Goal: Task Accomplishment & Management: Manage account settings

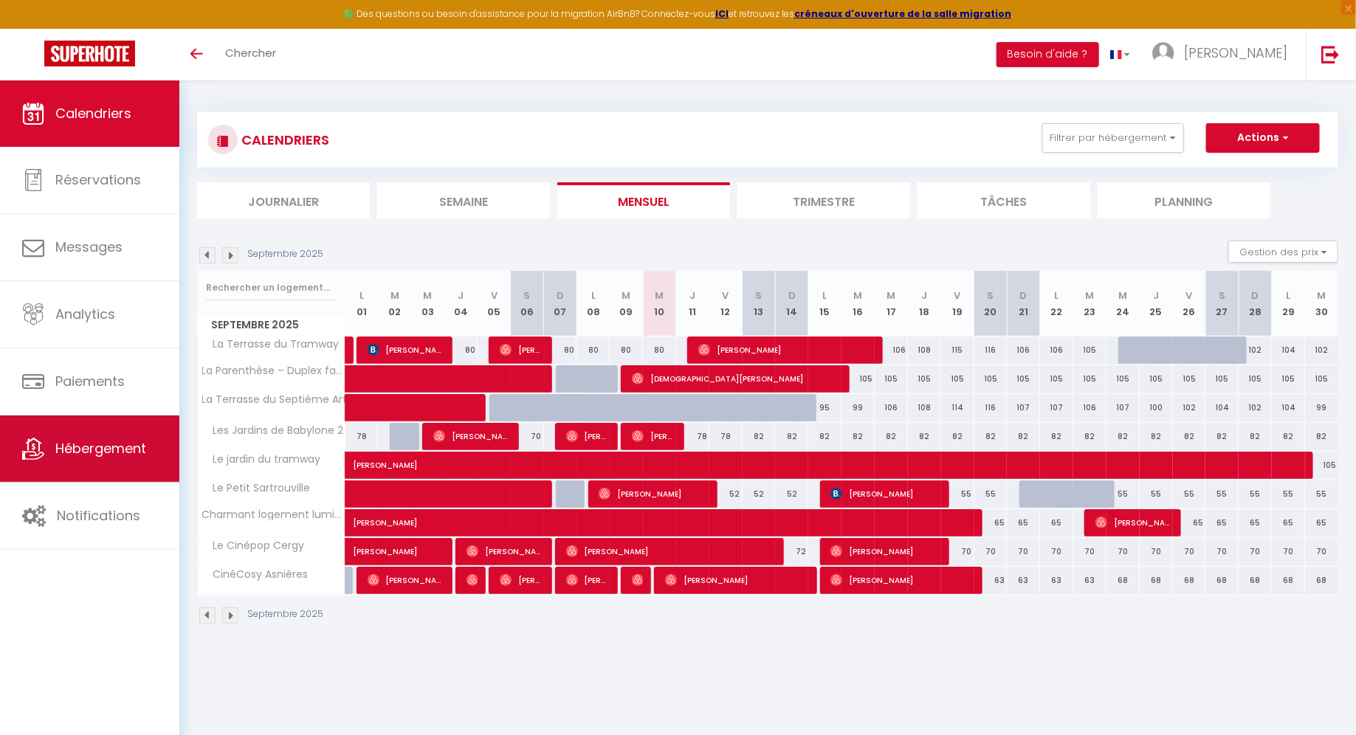
click at [61, 455] on span "Hébergement" at bounding box center [100, 448] width 91 height 18
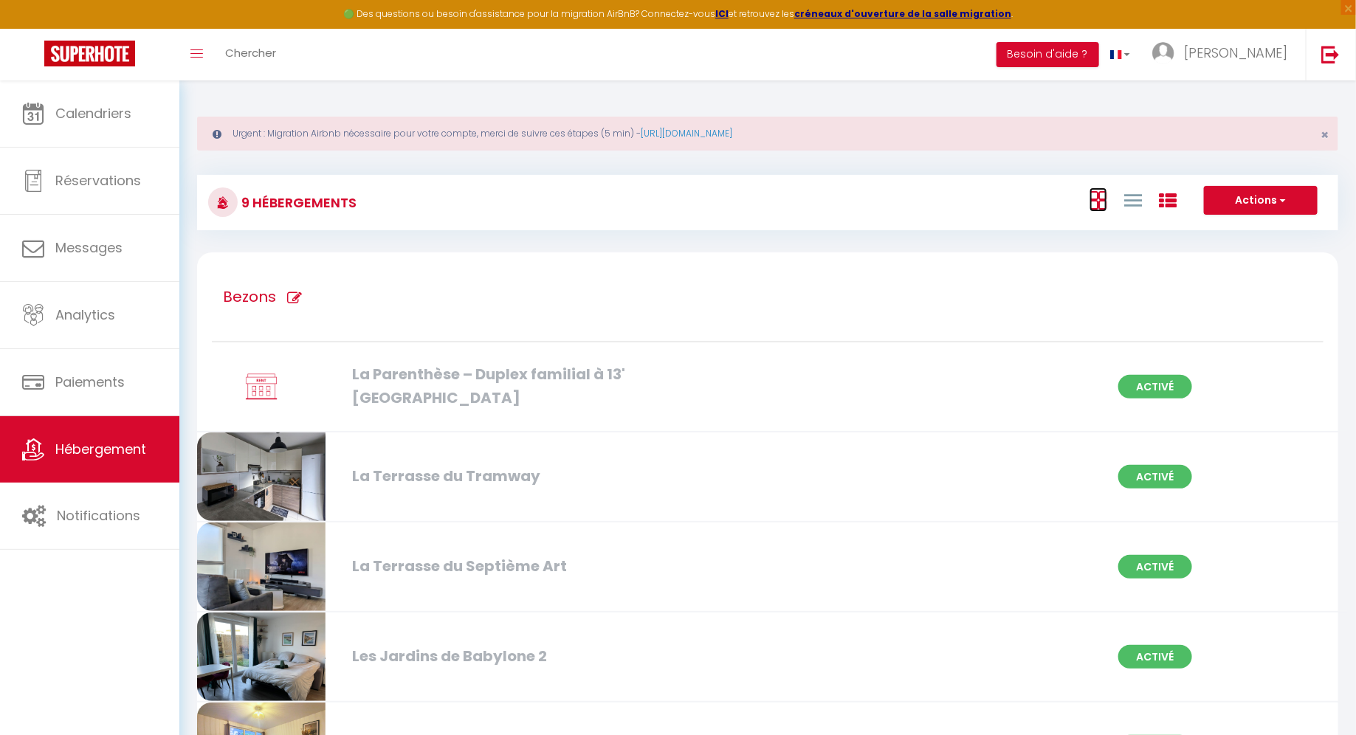
click at [1102, 198] on icon at bounding box center [1099, 200] width 18 height 18
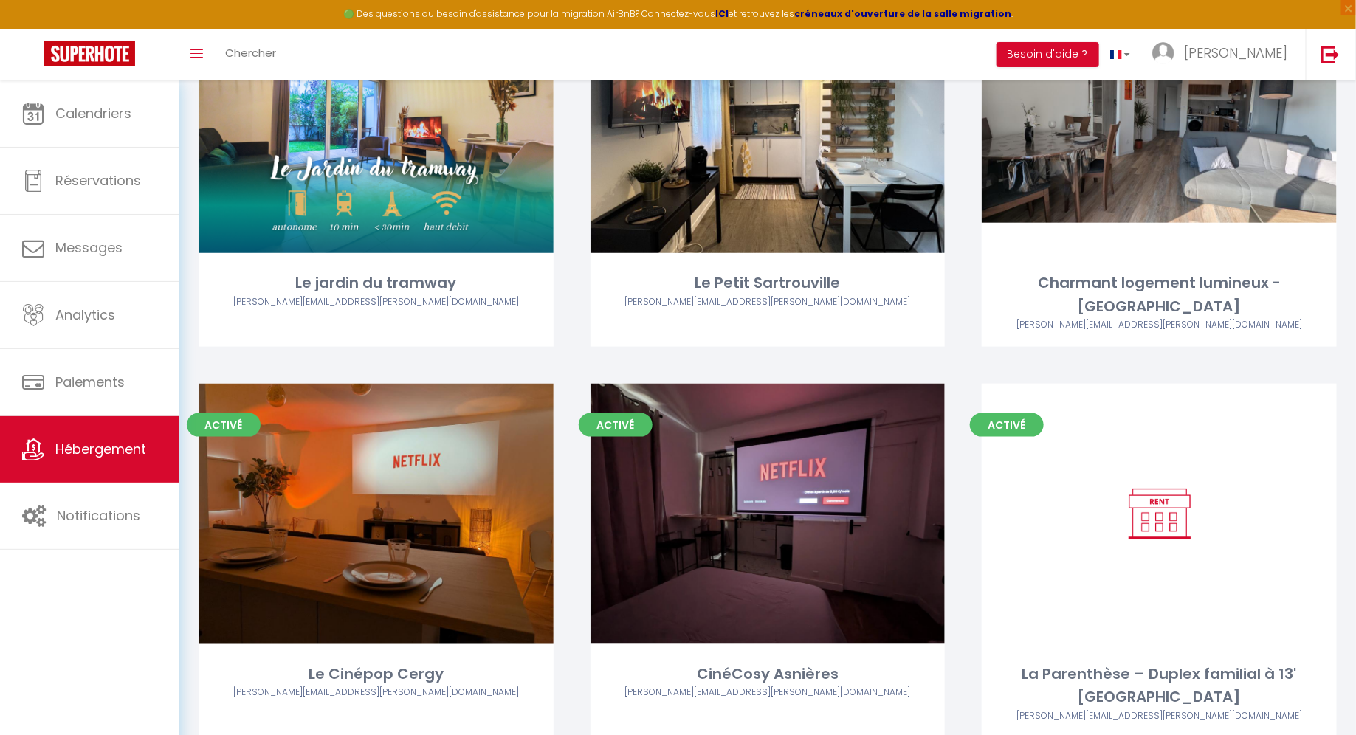
scroll to position [637, 0]
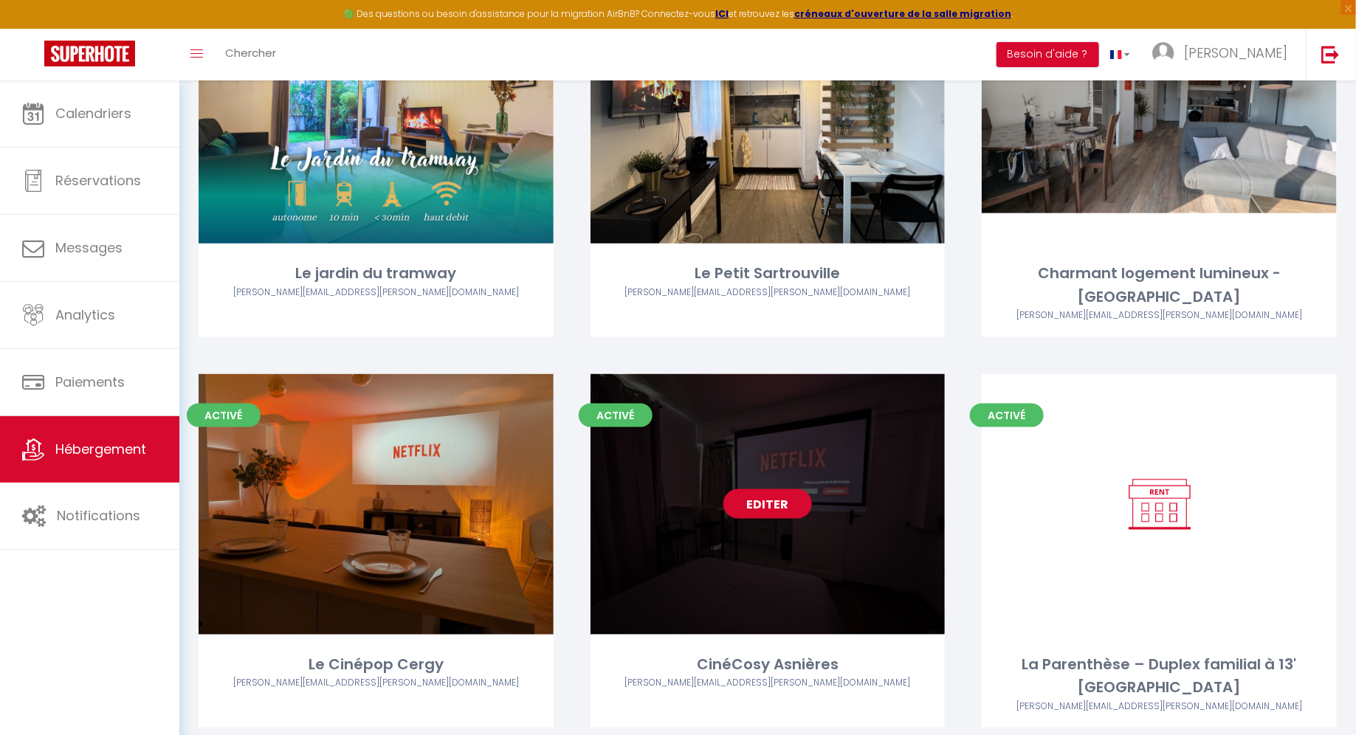
click at [753, 489] on link "Editer" at bounding box center [767, 504] width 89 height 30
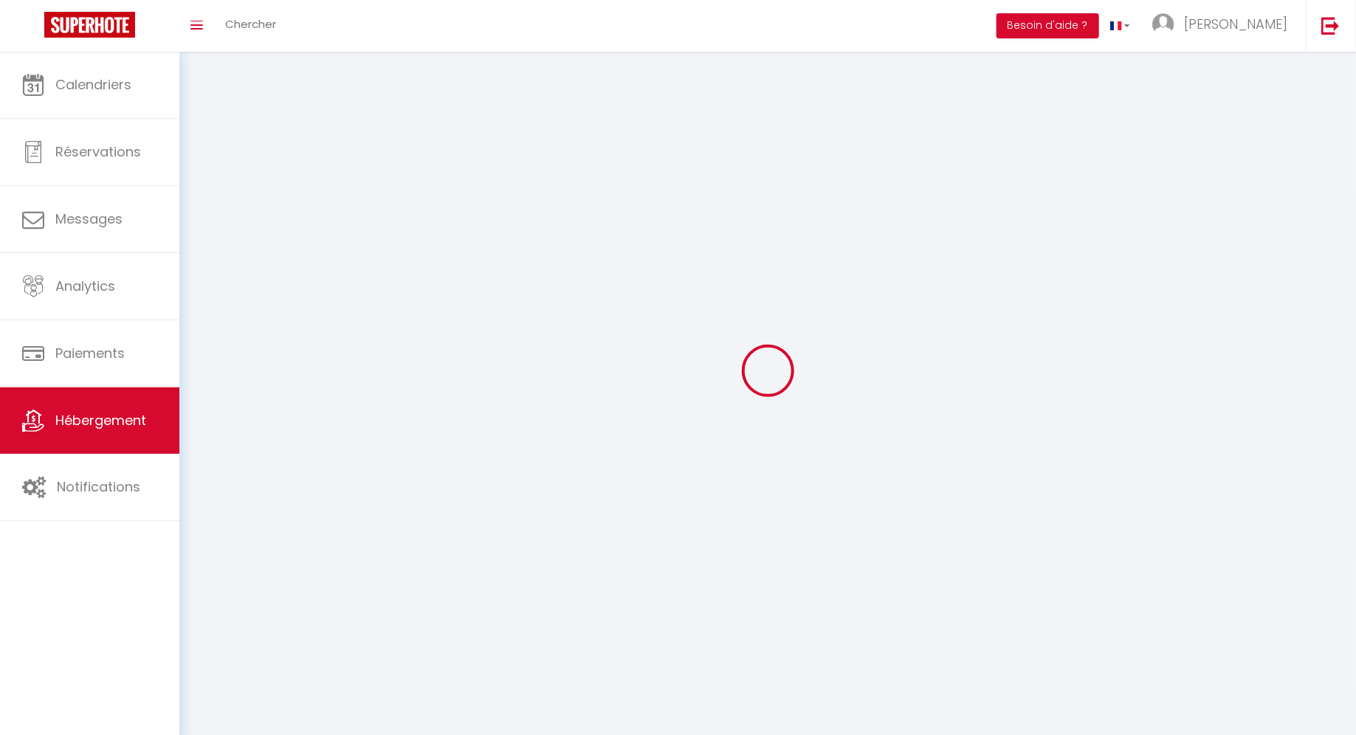
select select "1"
select select
select select "28"
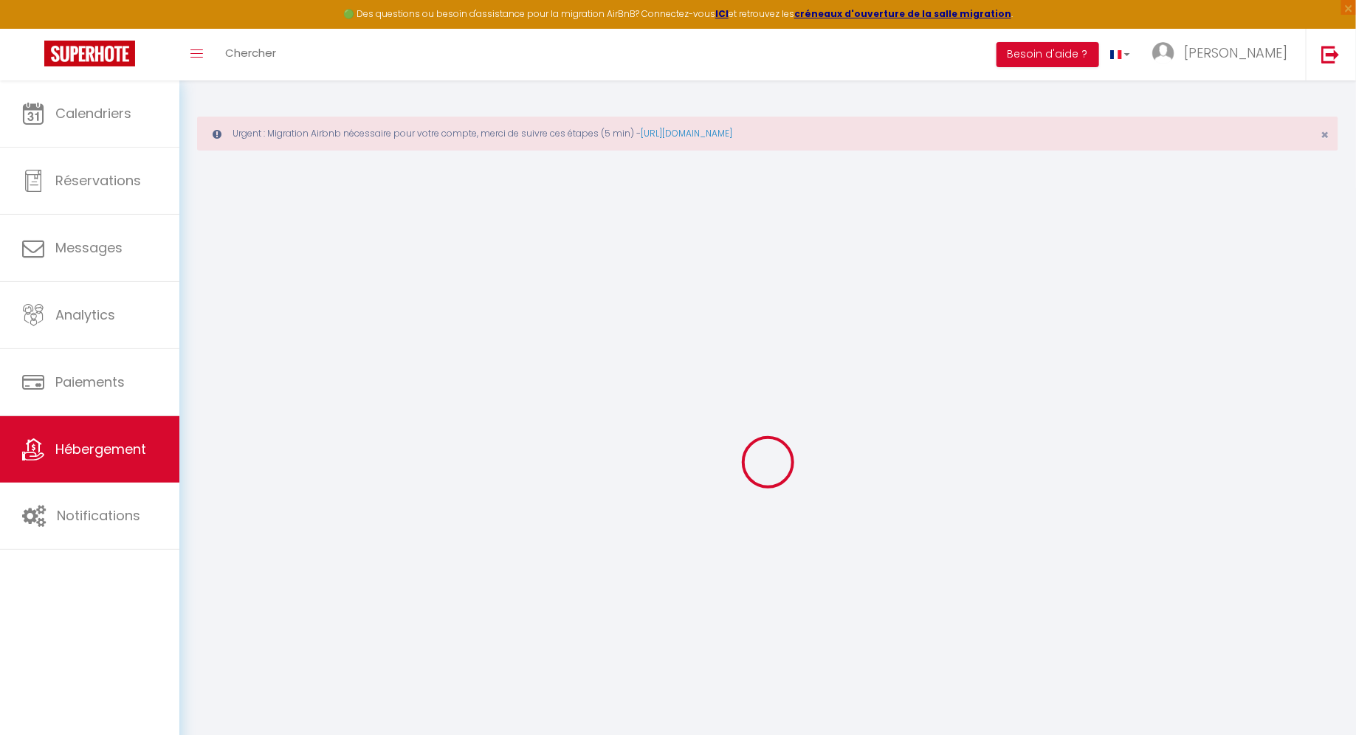
select select
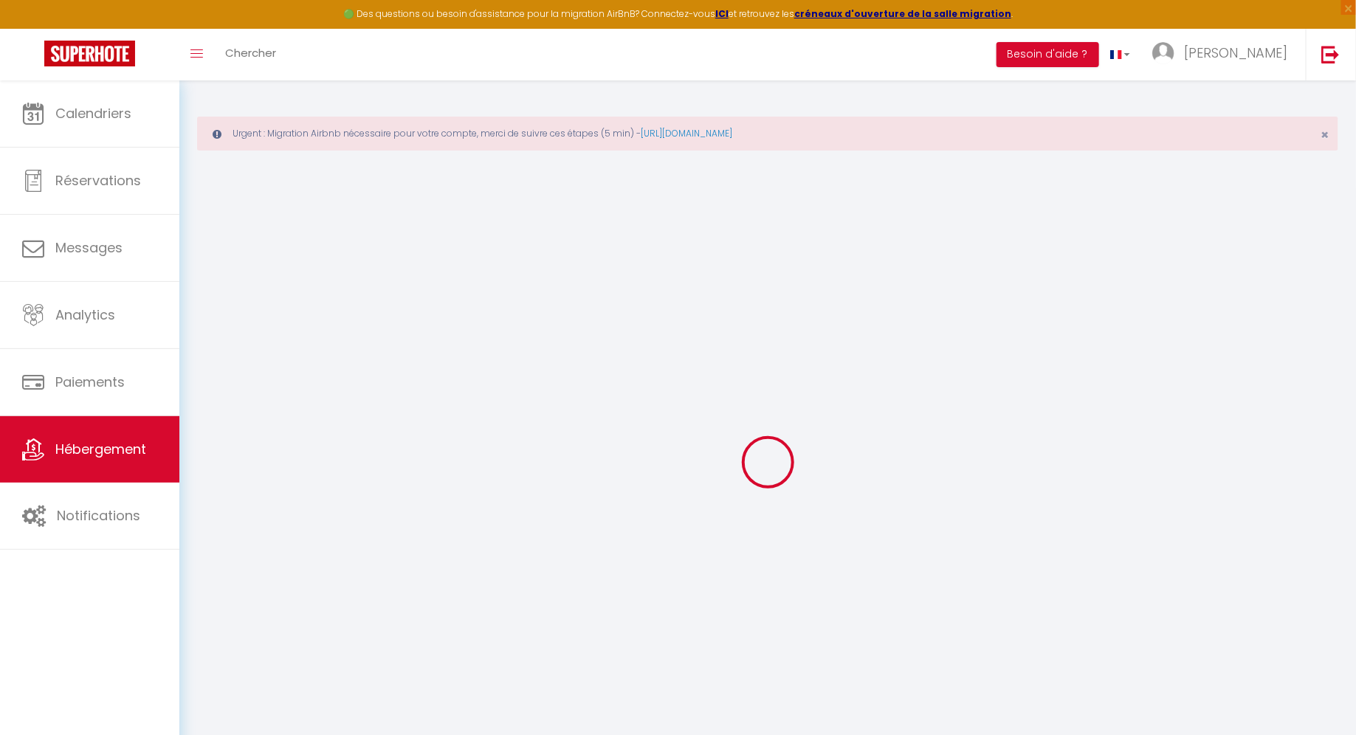
select select
checkbox input "false"
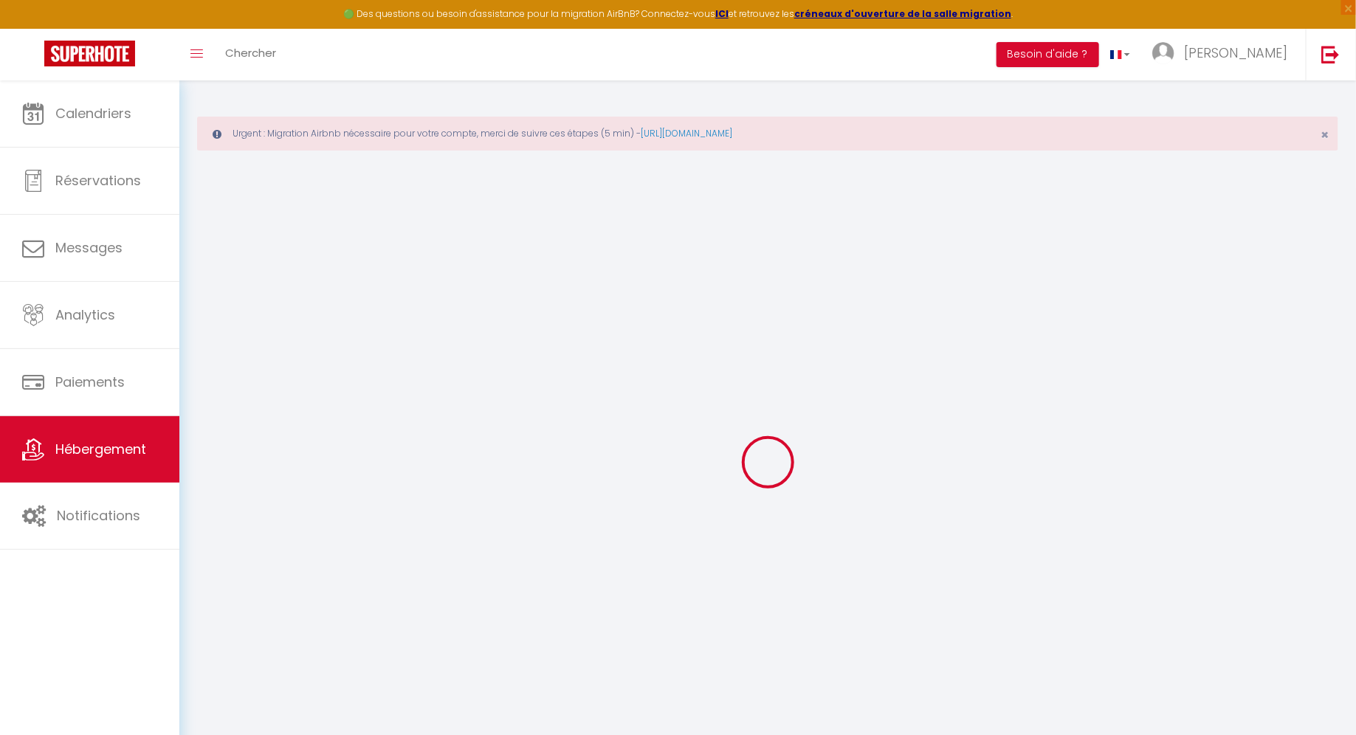
select select
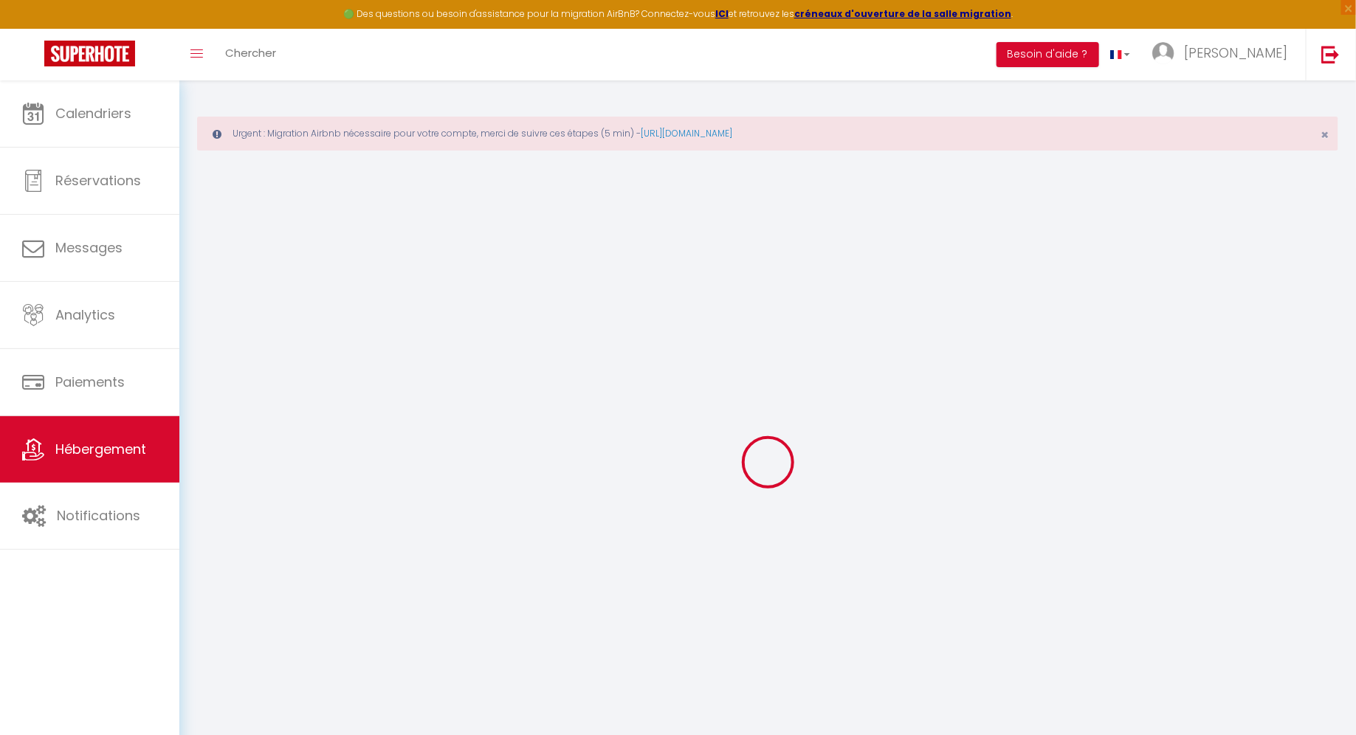
select select
checkbox input "false"
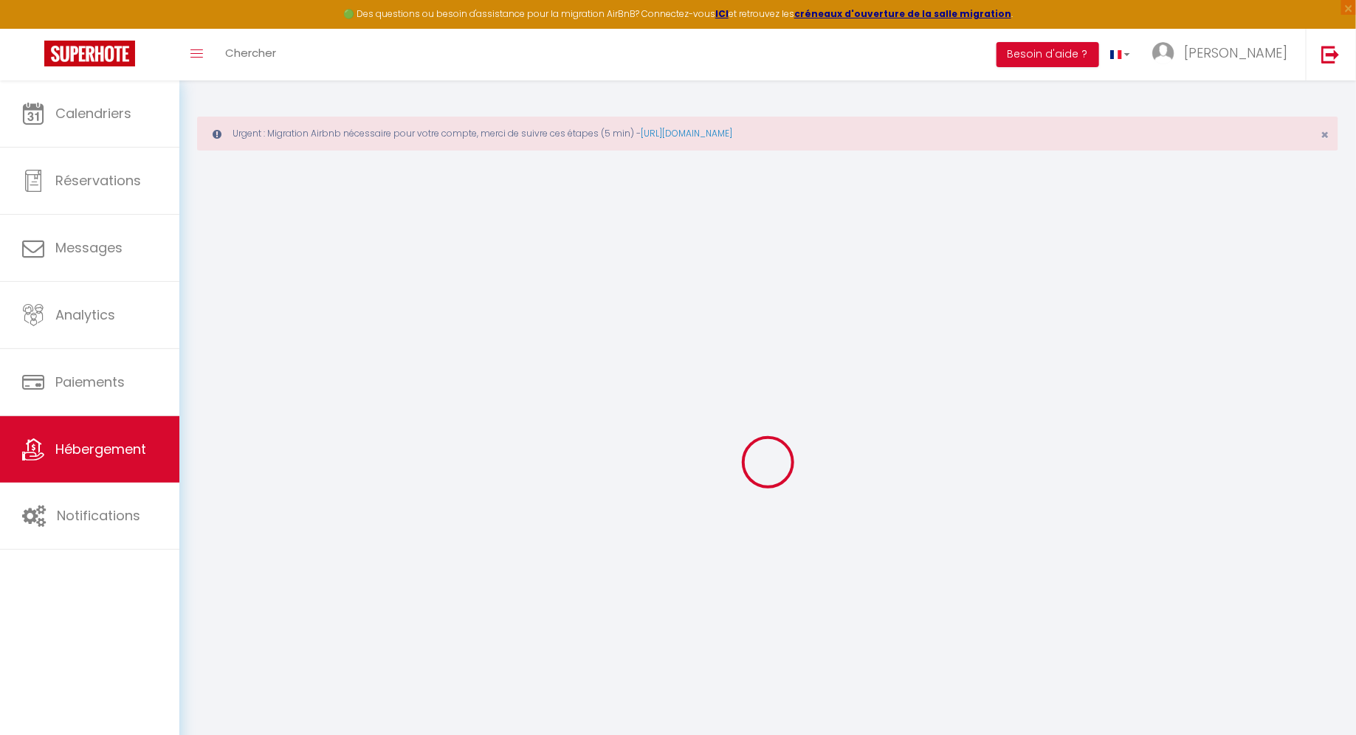
checkbox input "false"
select select
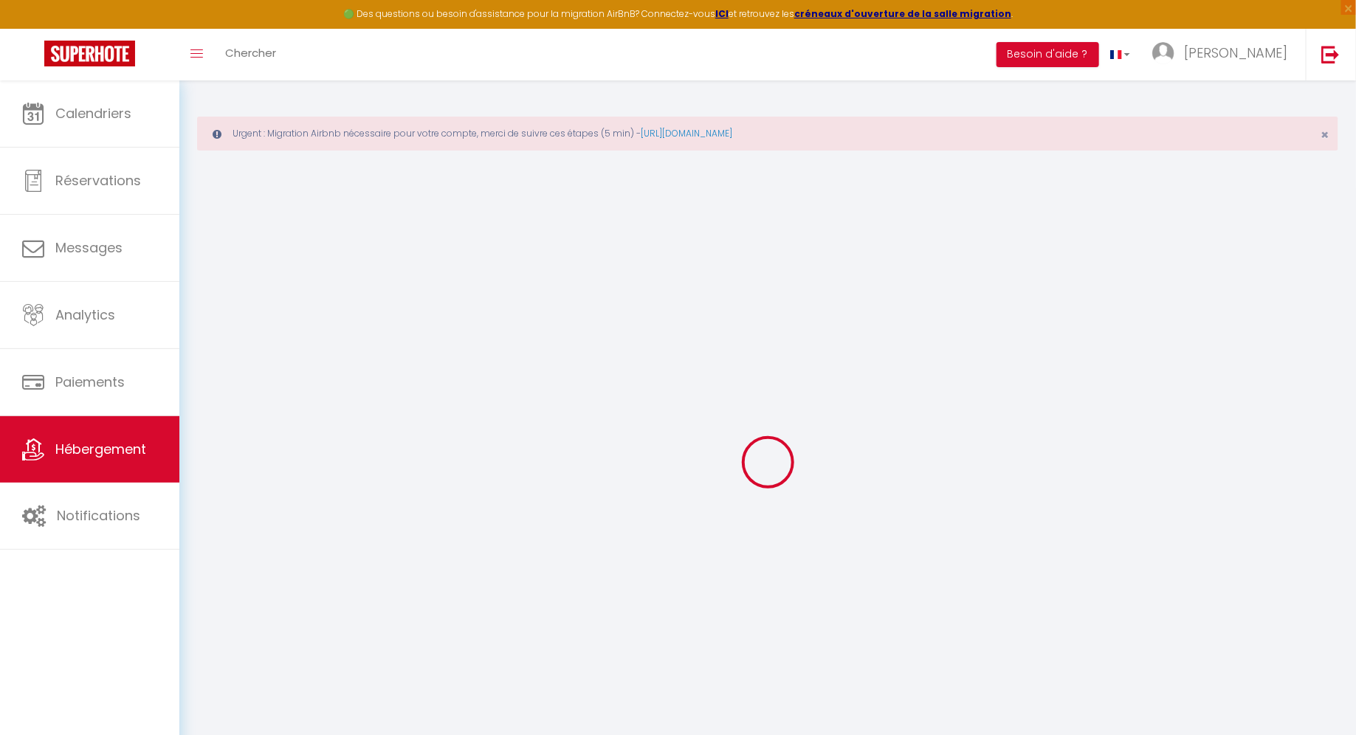
select select
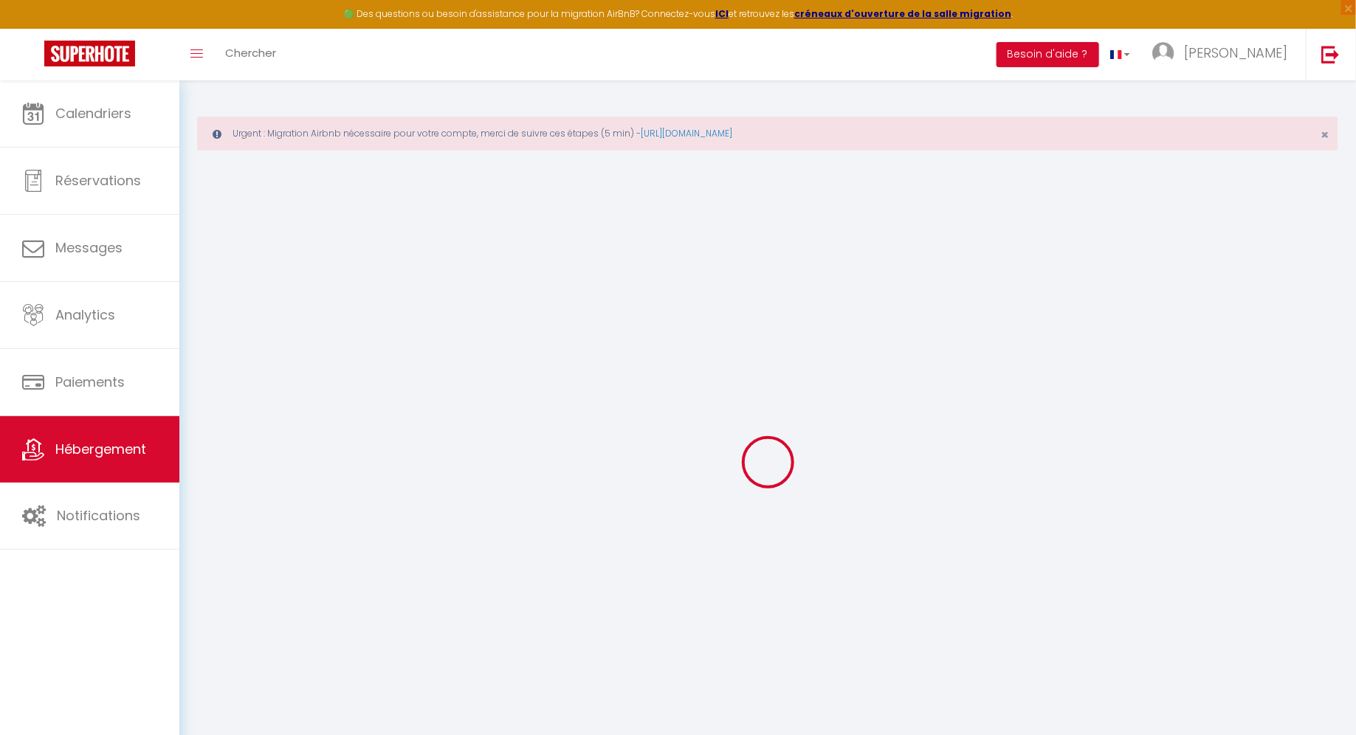
checkbox input "false"
select select
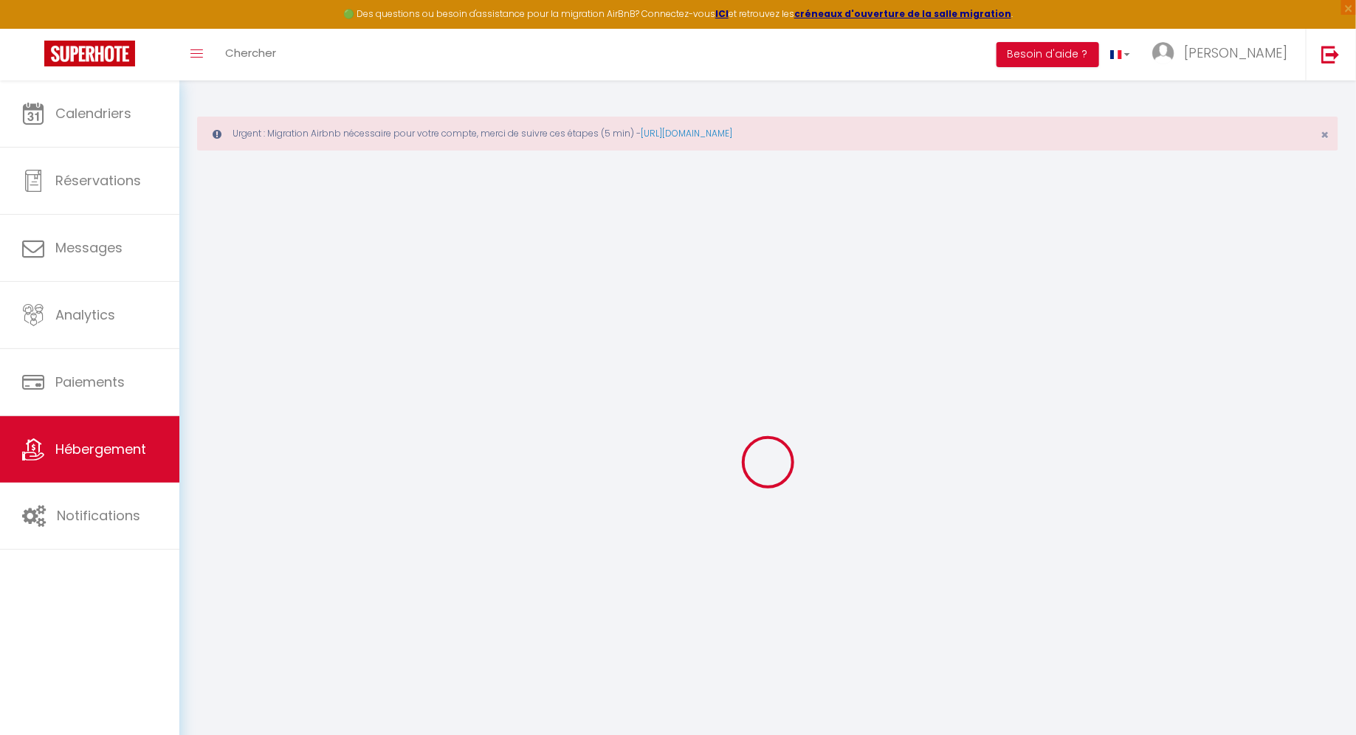
select select
type input "CinéCosy Asnières"
type input "[PERSON_NAME]"
type input "[STREET_ADDRESS][PERSON_NAME]"
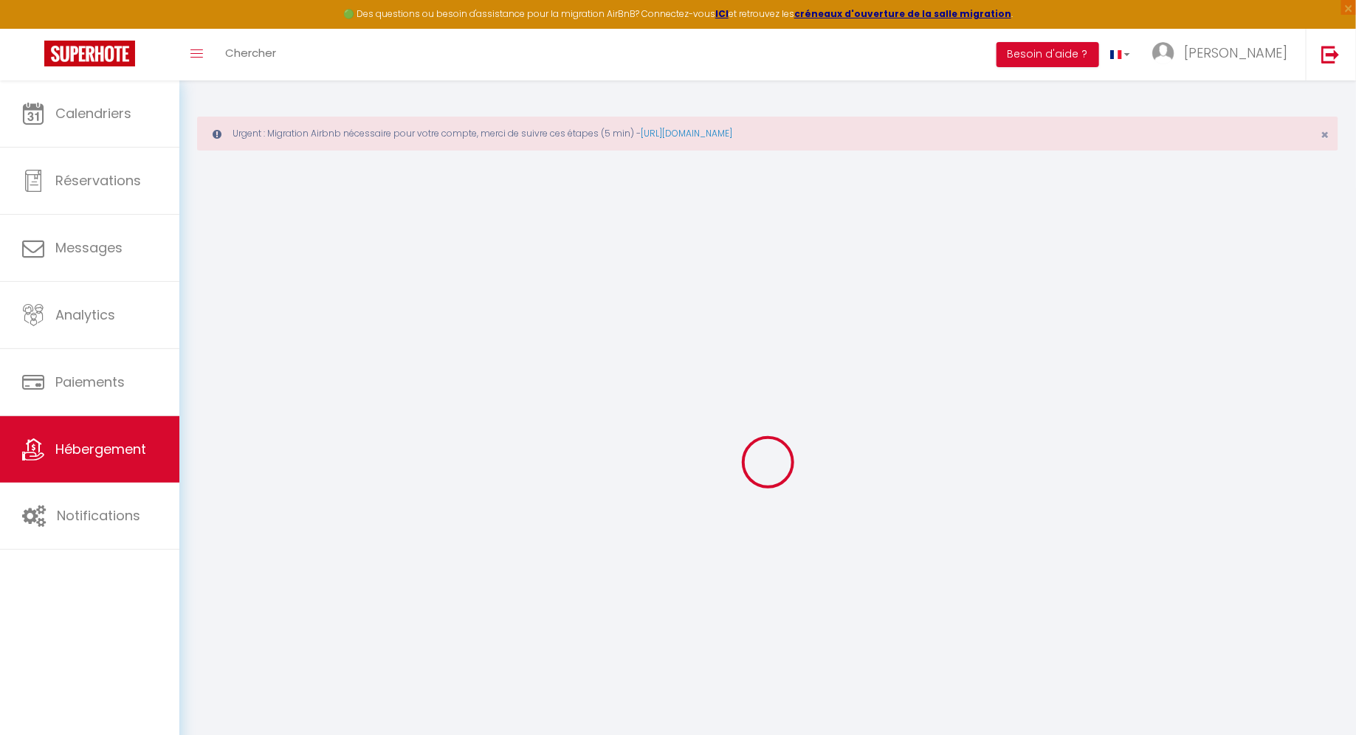
type input "92600"
type input "[GEOGRAPHIC_DATA]"
select select "2"
type input "65"
type input "25"
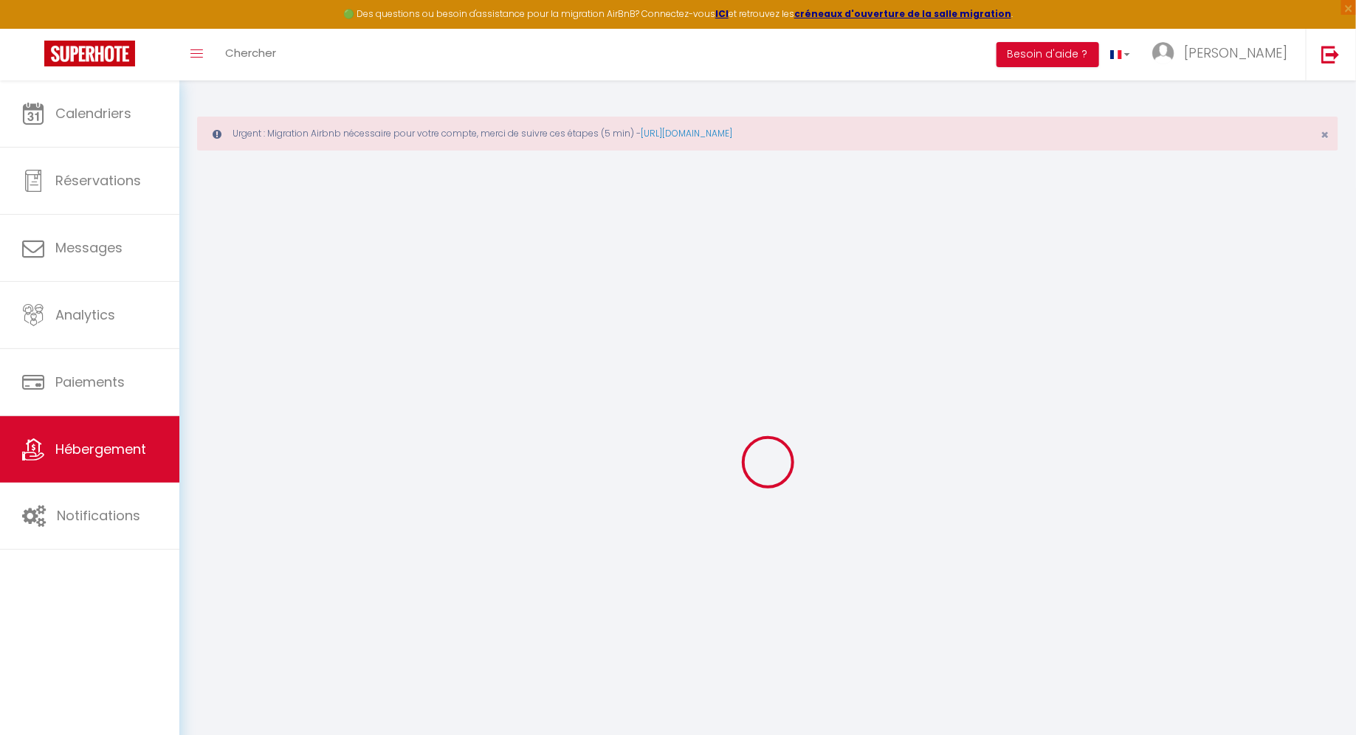
select select
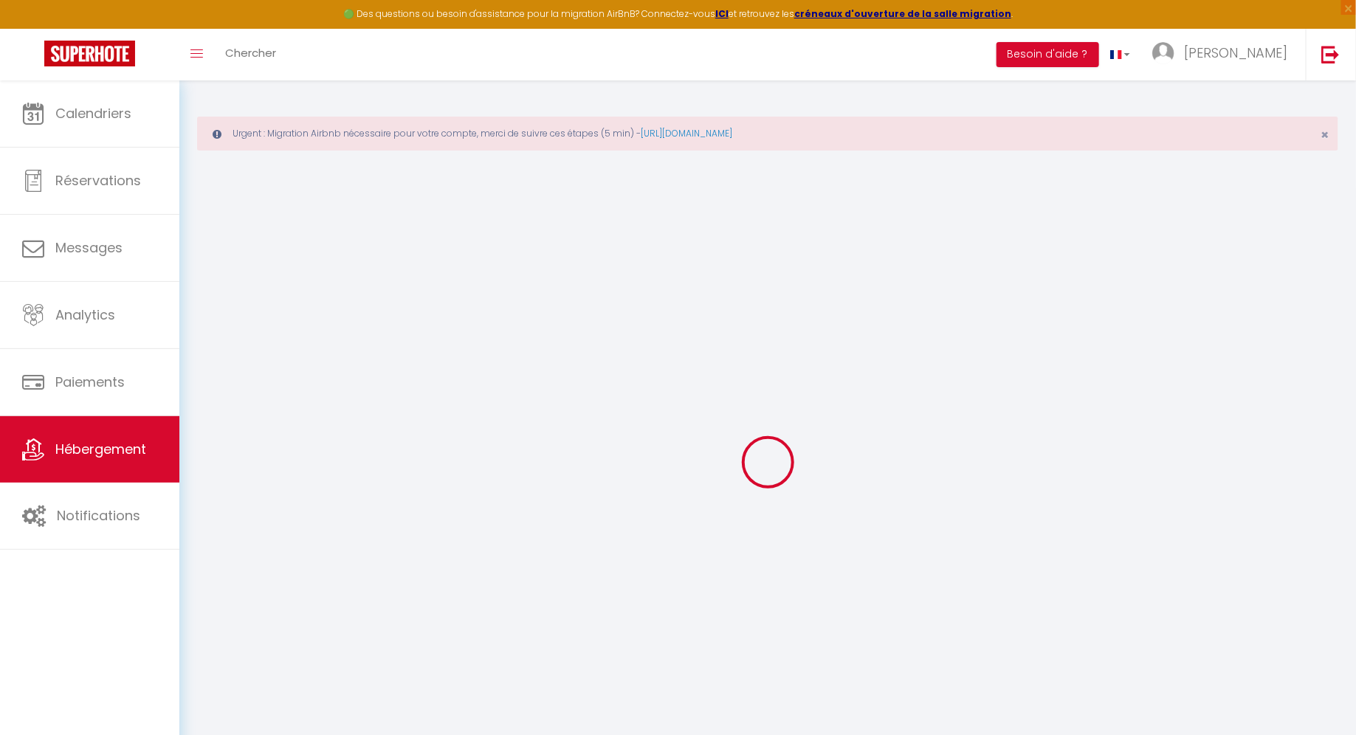
type input "[STREET_ADDRESS][PERSON_NAME]"
type input "92600"
type input "Asnieres-sur-seine"
type input "[PERSON_NAME][EMAIL_ADDRESS][PERSON_NAME][DOMAIN_NAME]"
select select "15835"
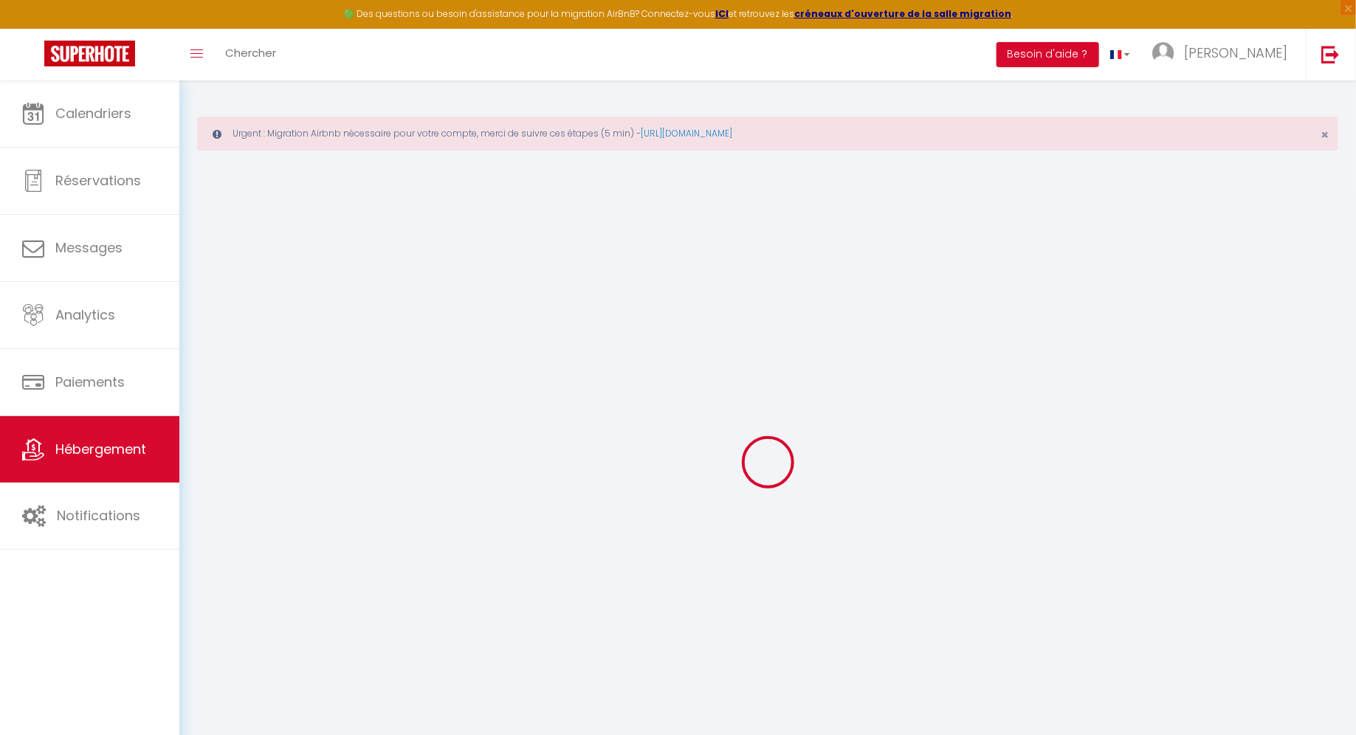
checkbox input "false"
checkbox input "true"
checkbox input "false"
type input "0"
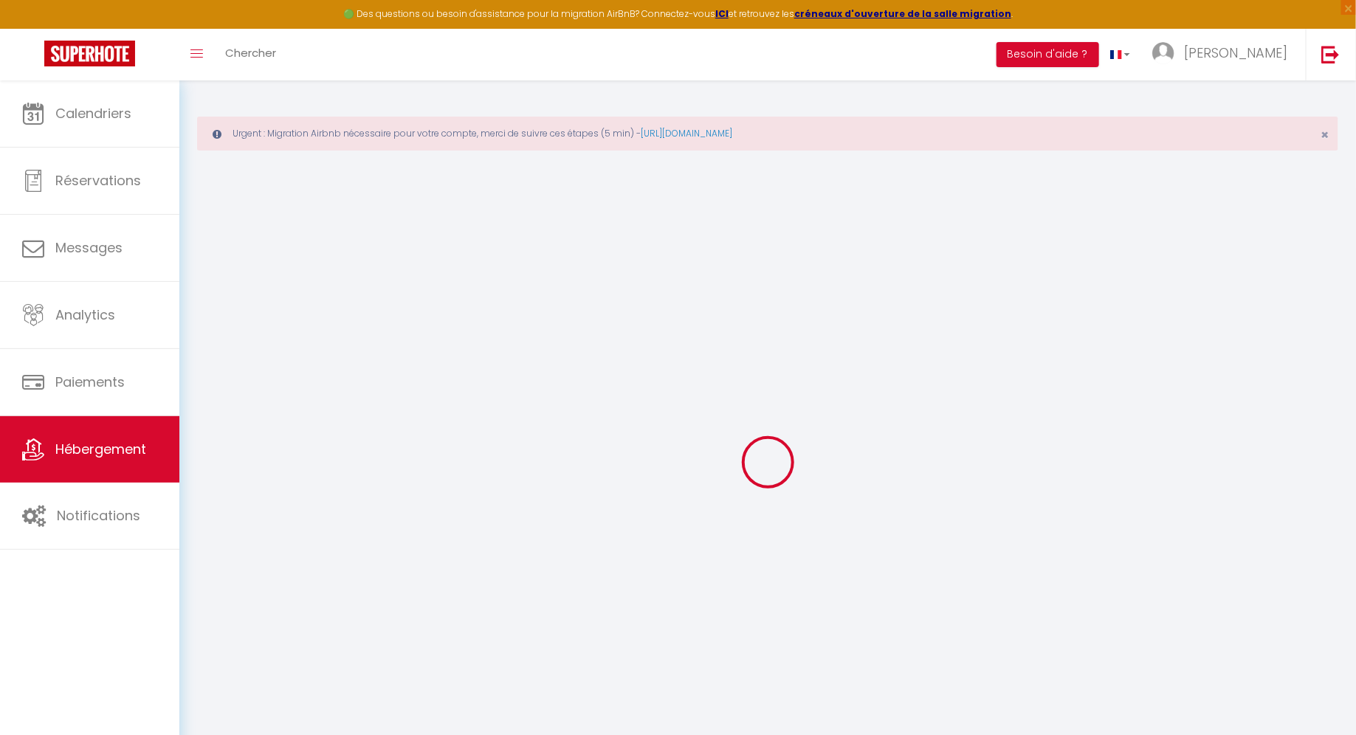
type input "0"
select select "45389"
select select
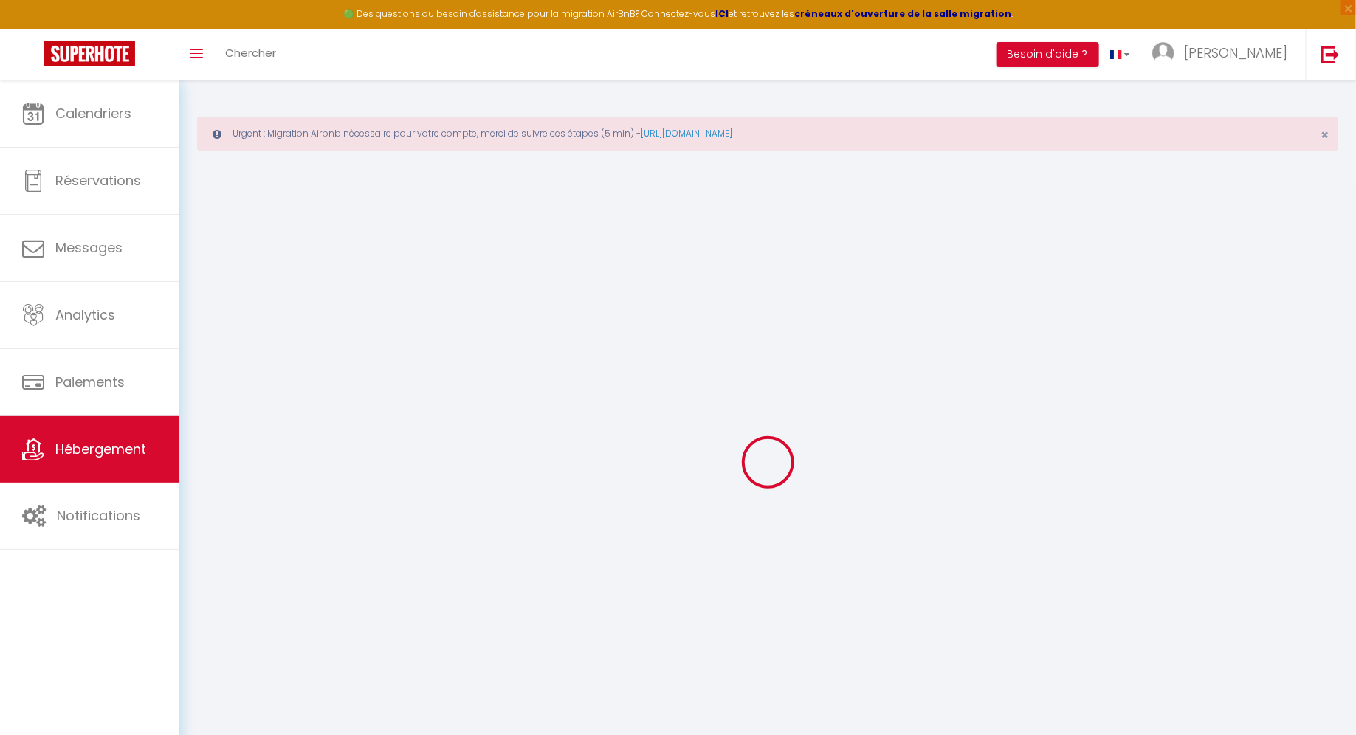
select select
checkbox input "false"
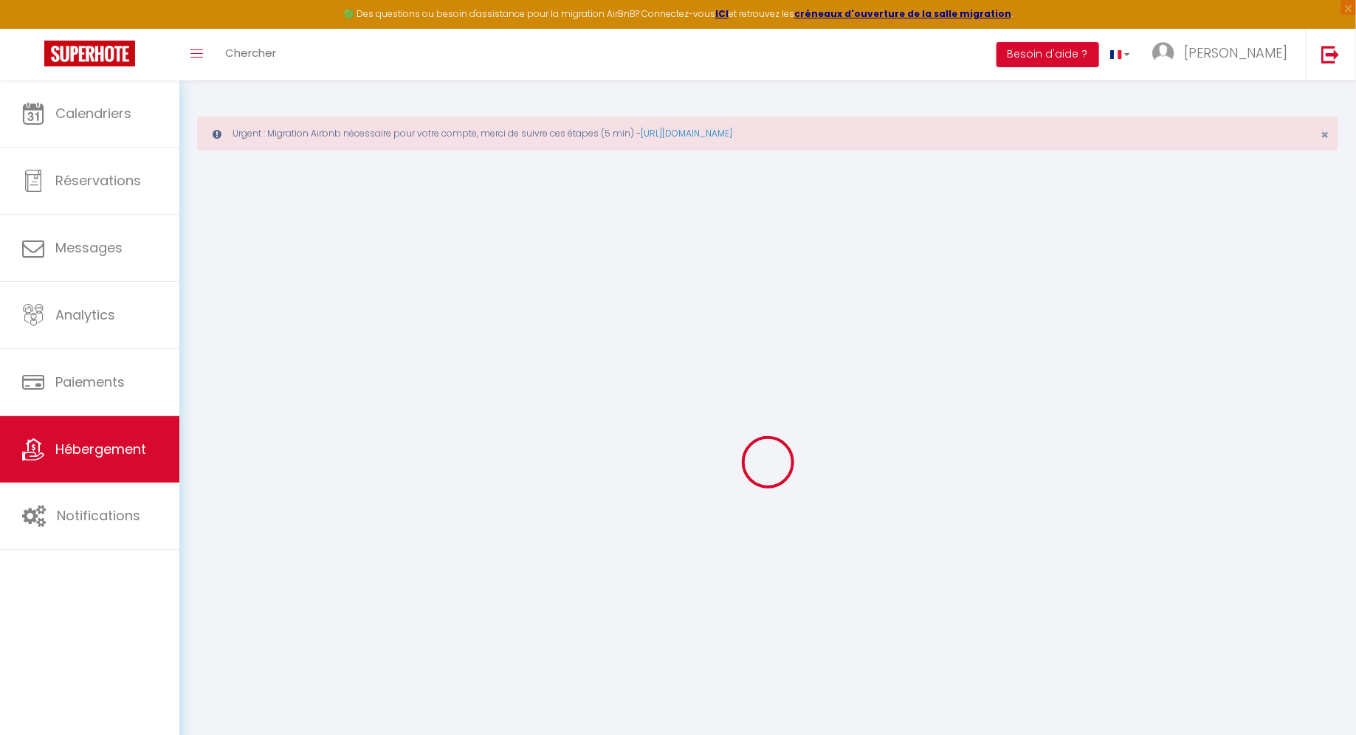
checkbox input "true"
checkbox input "false"
select select
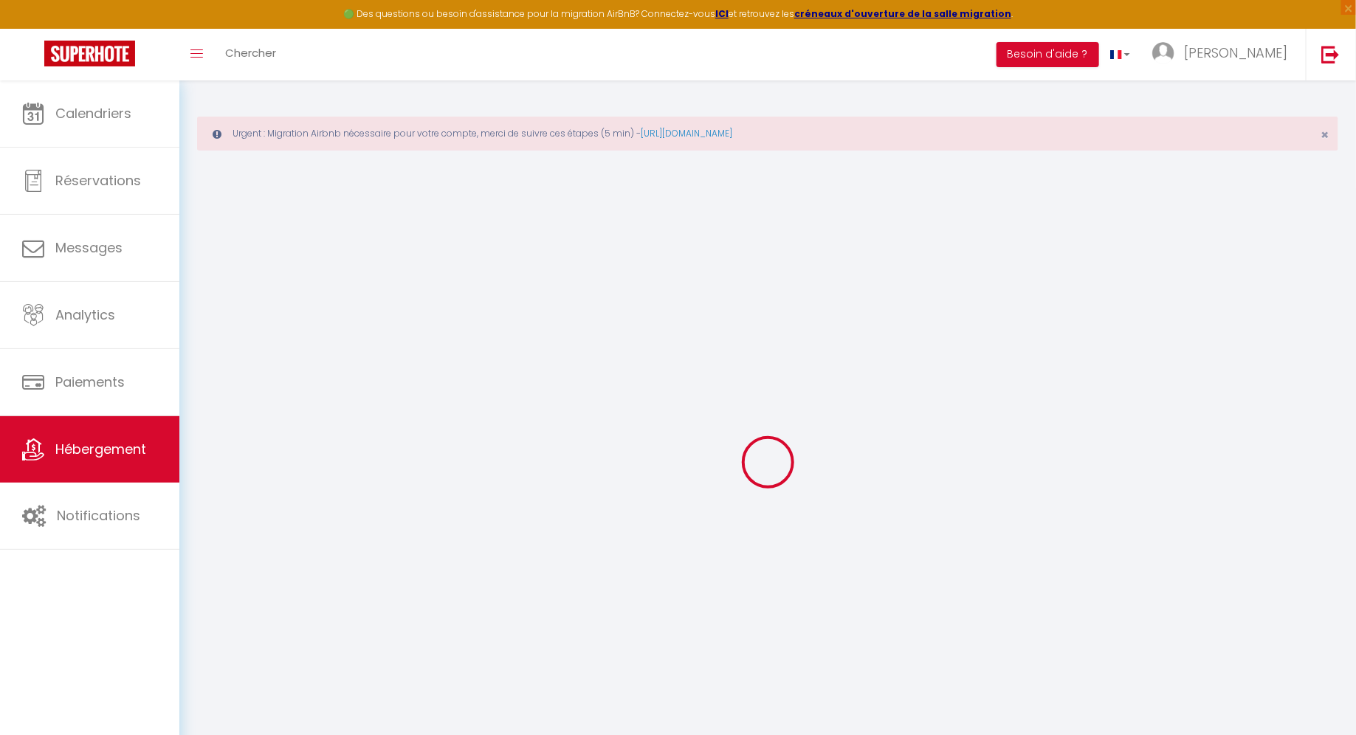
select select
checkbox input "false"
checkbox input "true"
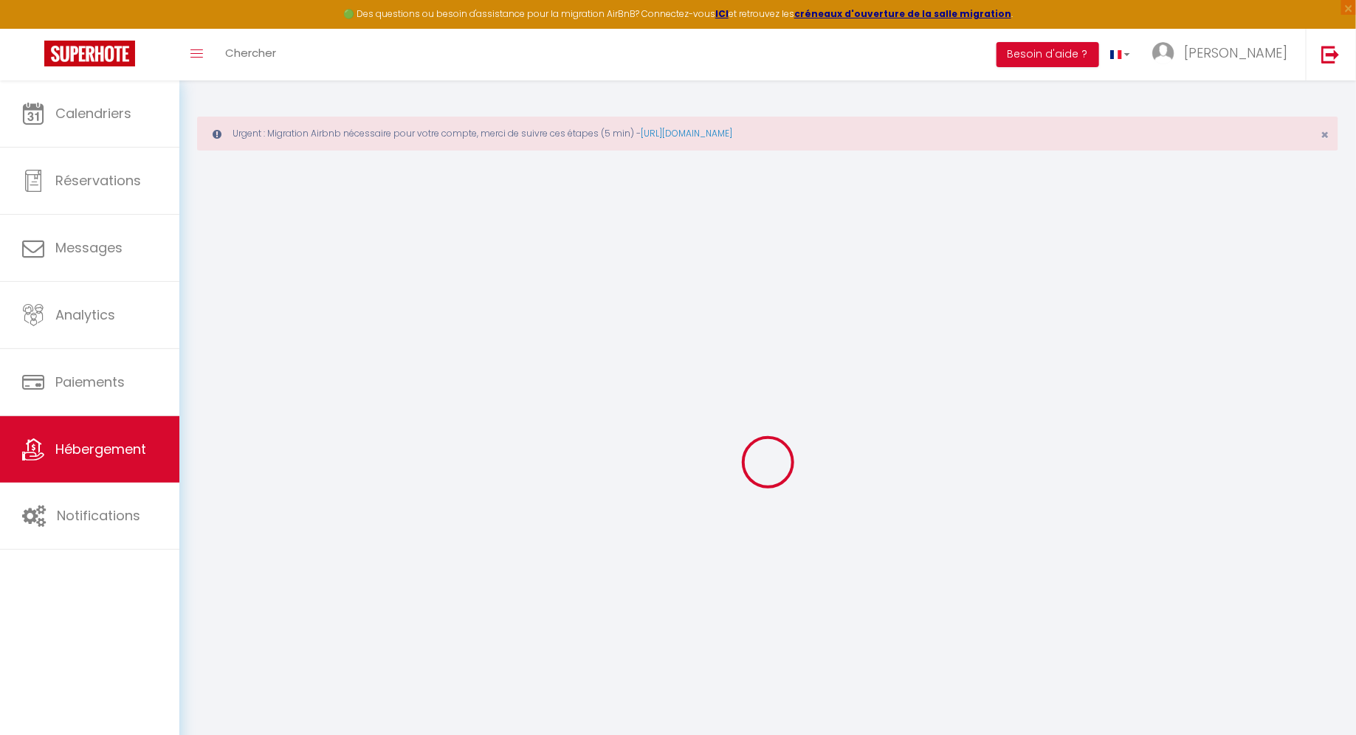
checkbox input "false"
checkbox input "true"
checkbox input "false"
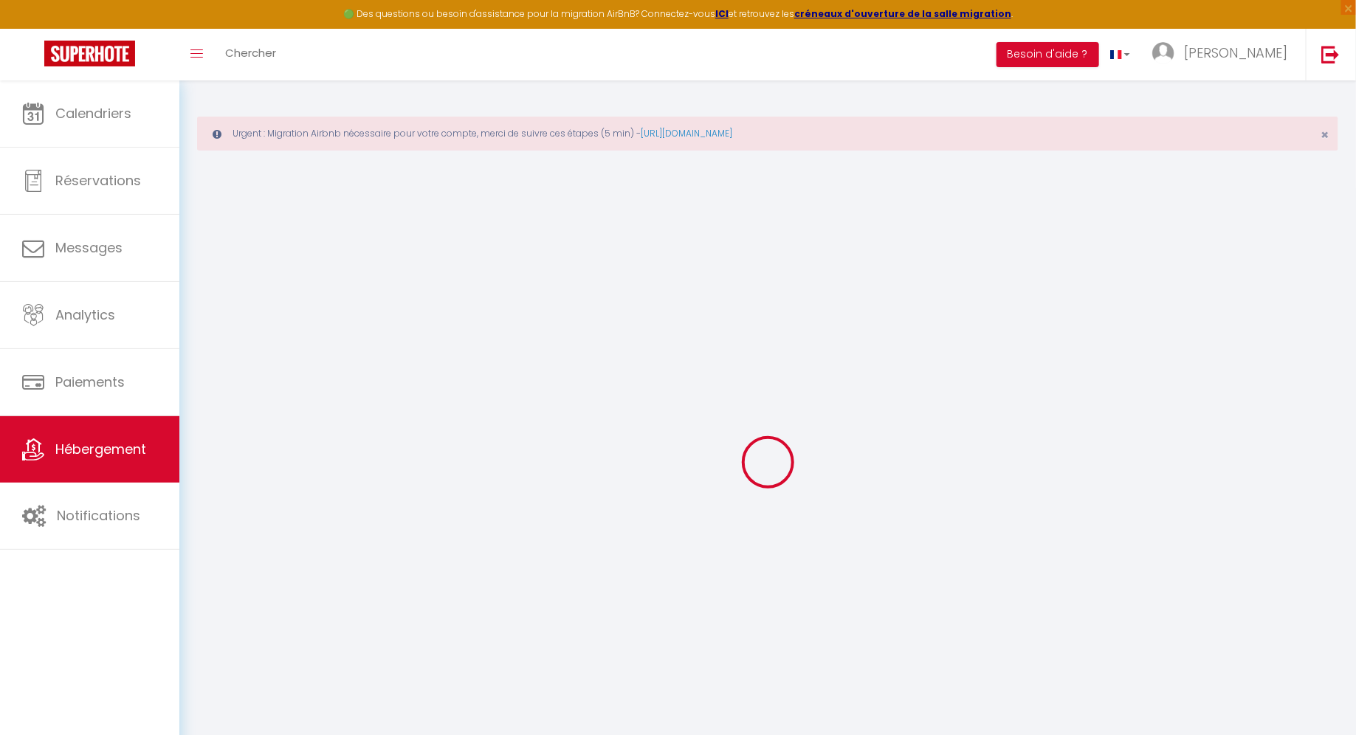
checkbox input "false"
checkbox input "true"
checkbox input "false"
select select "16:00"
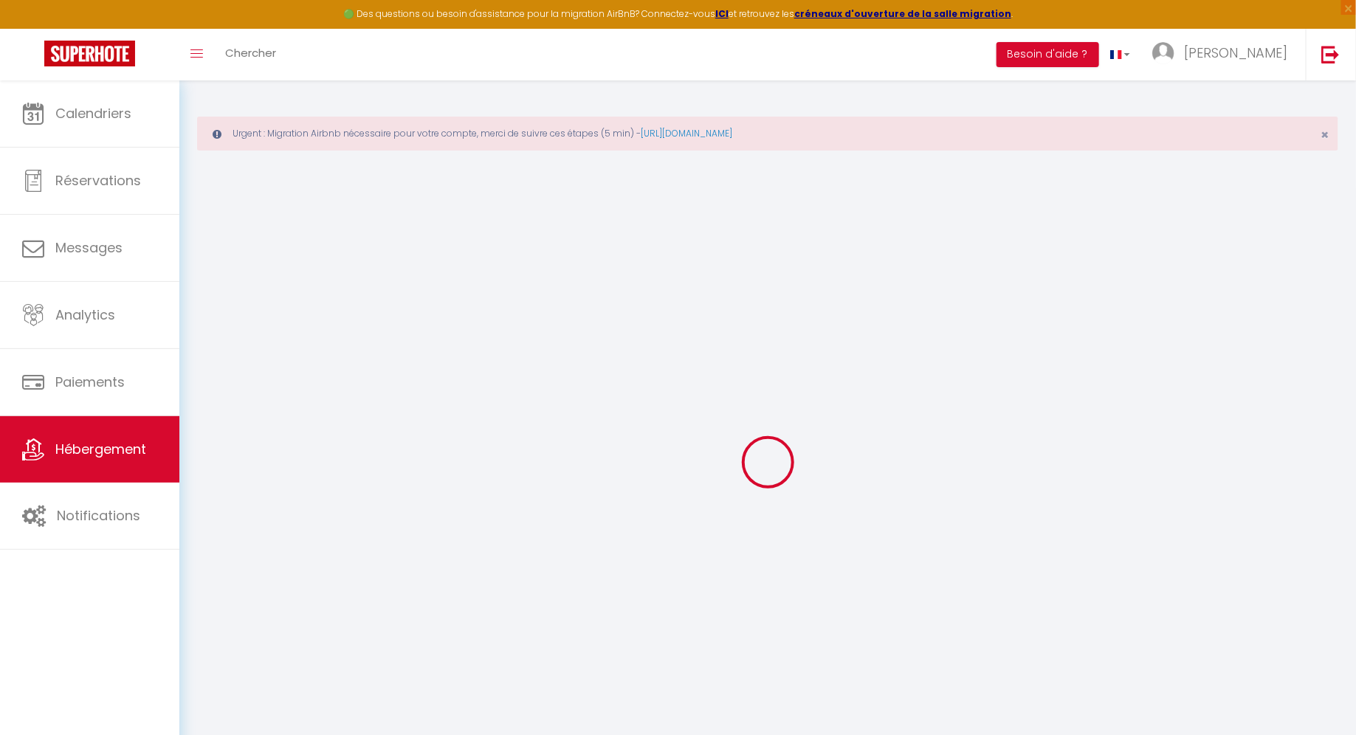
select select "23:45"
select select "11:00"
select select "30"
select select "120"
checkbox input "false"
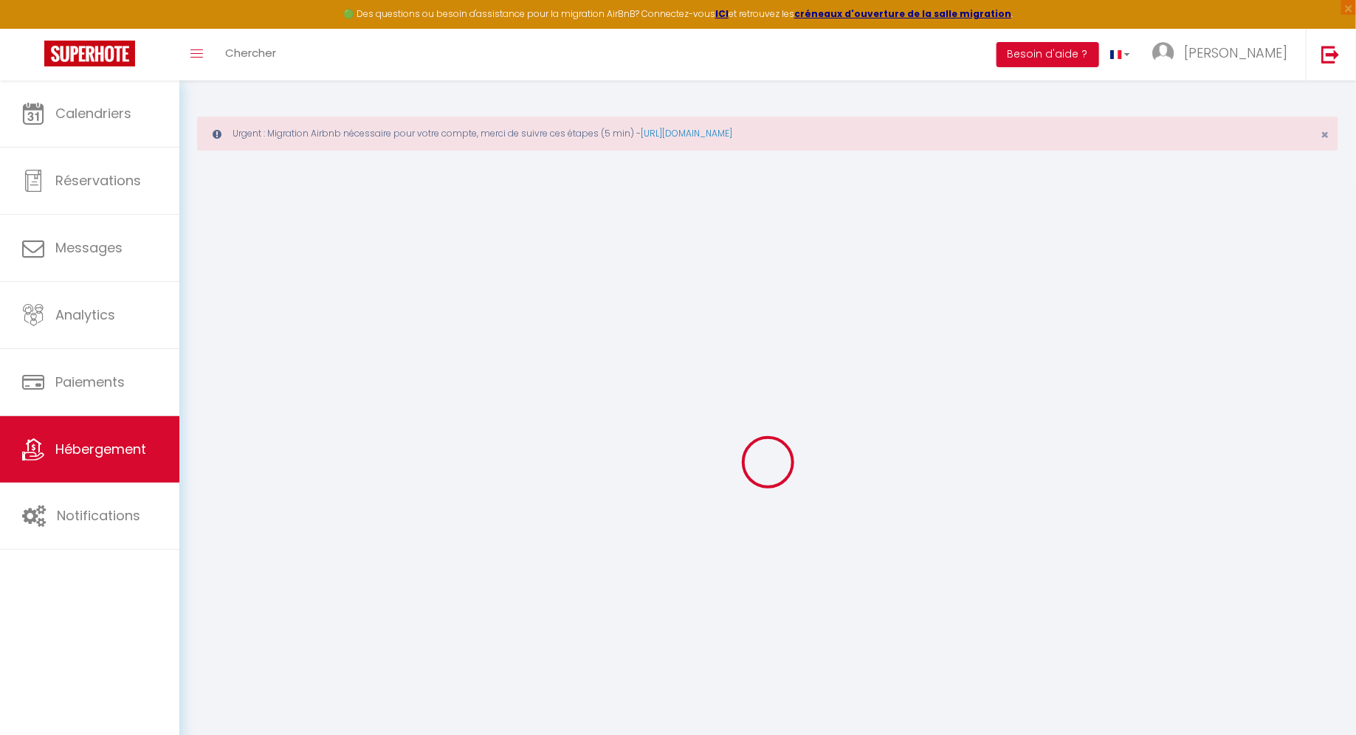
checkbox input "false"
checkbox input "true"
checkbox input "false"
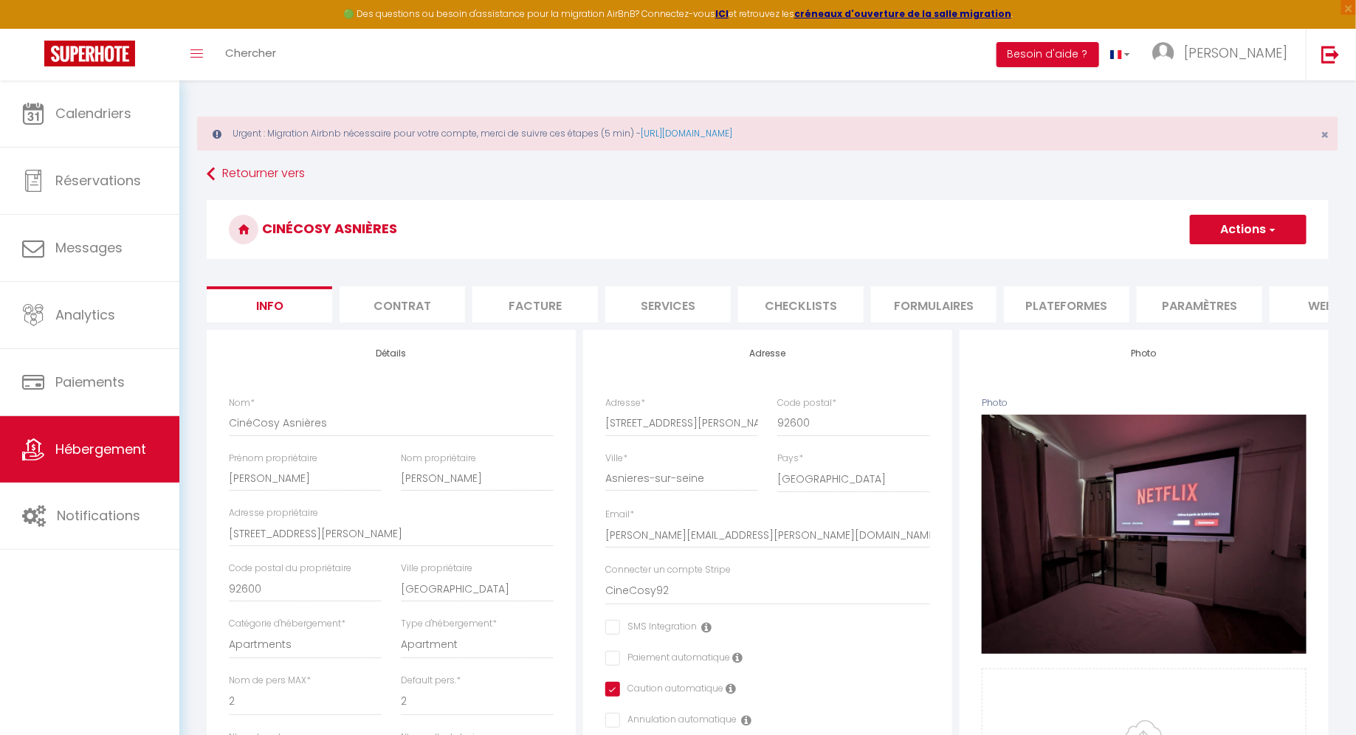
checkbox input "false"
checkbox input "true"
checkbox input "false"
click at [675, 534] on input "[PERSON_NAME][EMAIL_ADDRESS][PERSON_NAME][DOMAIN_NAME]" at bounding box center [767, 535] width 325 height 27
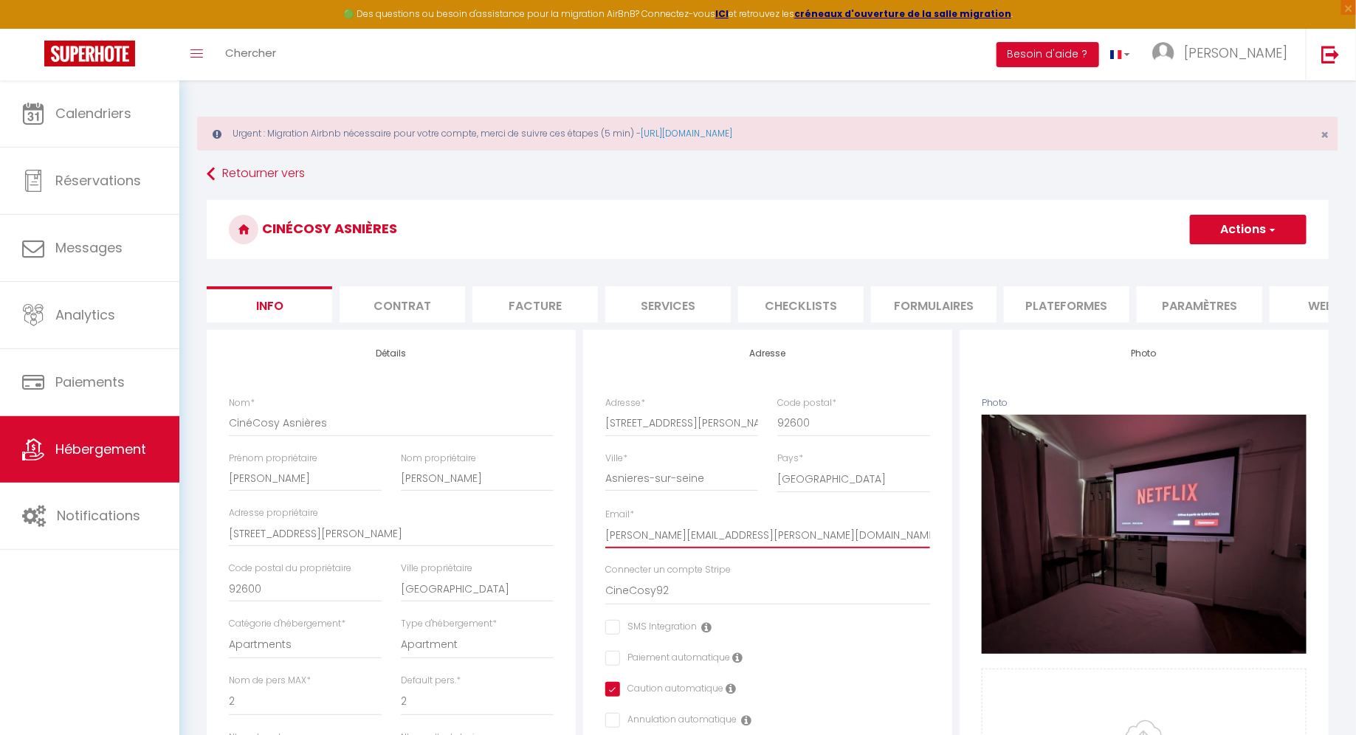
type input "@[DOMAIN_NAME]"
checkbox input "false"
checkbox input "true"
checkbox input "false"
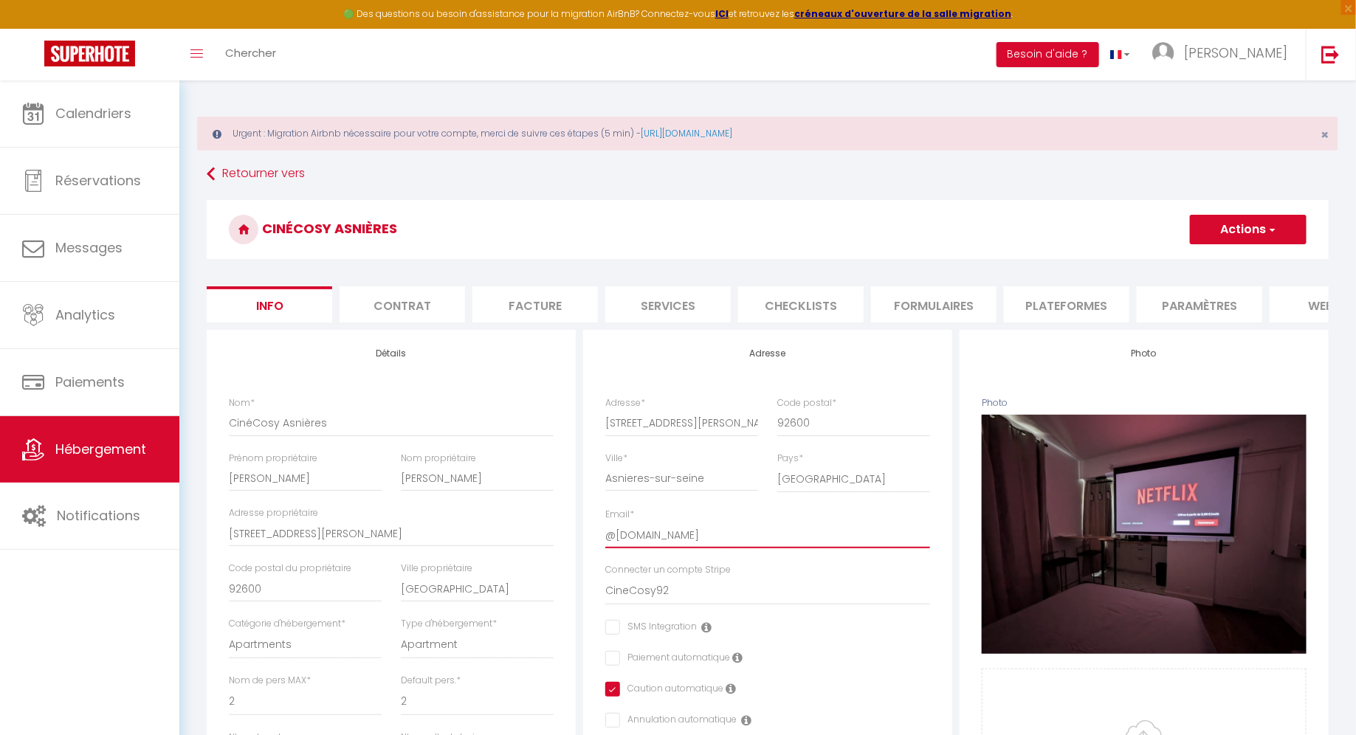
type input "k@[DOMAIN_NAME]"
checkbox input "false"
checkbox input "true"
checkbox input "false"
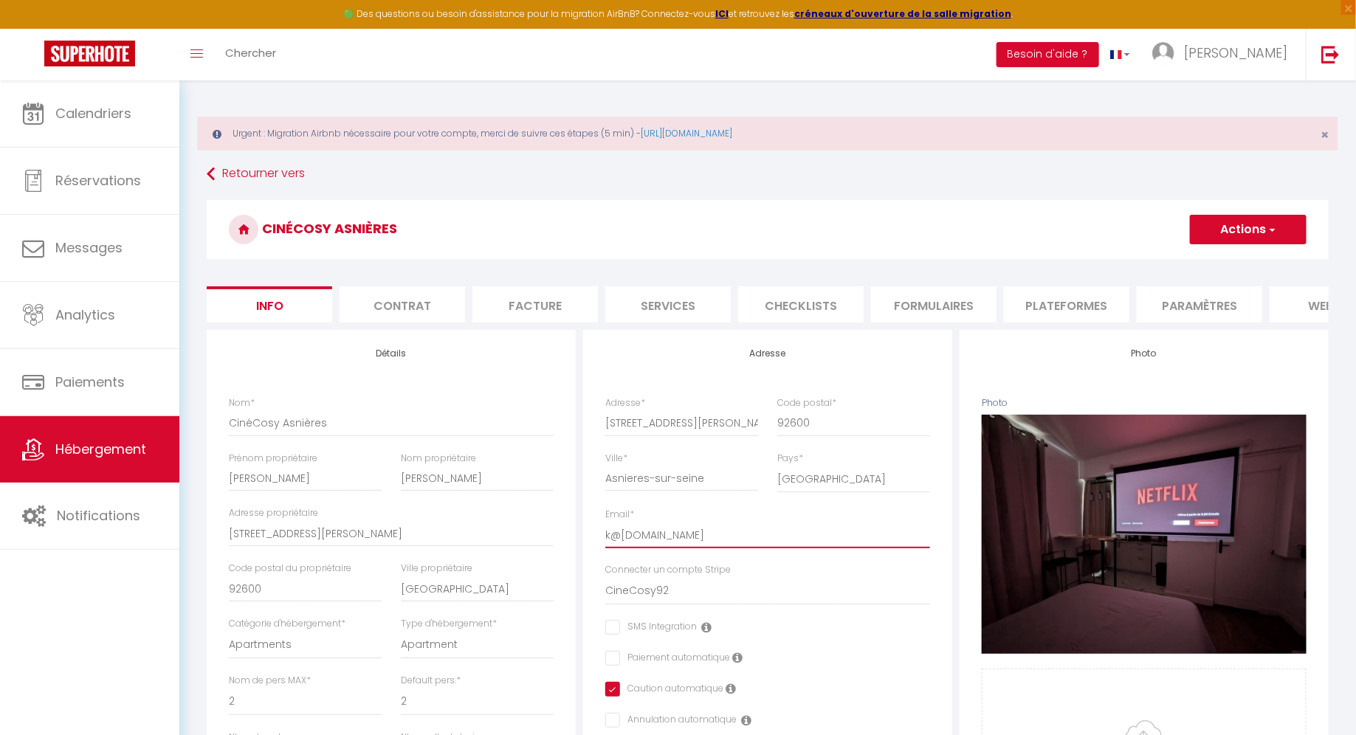
type input "k.@[DOMAIN_NAME]"
checkbox input "false"
checkbox input "true"
checkbox input "false"
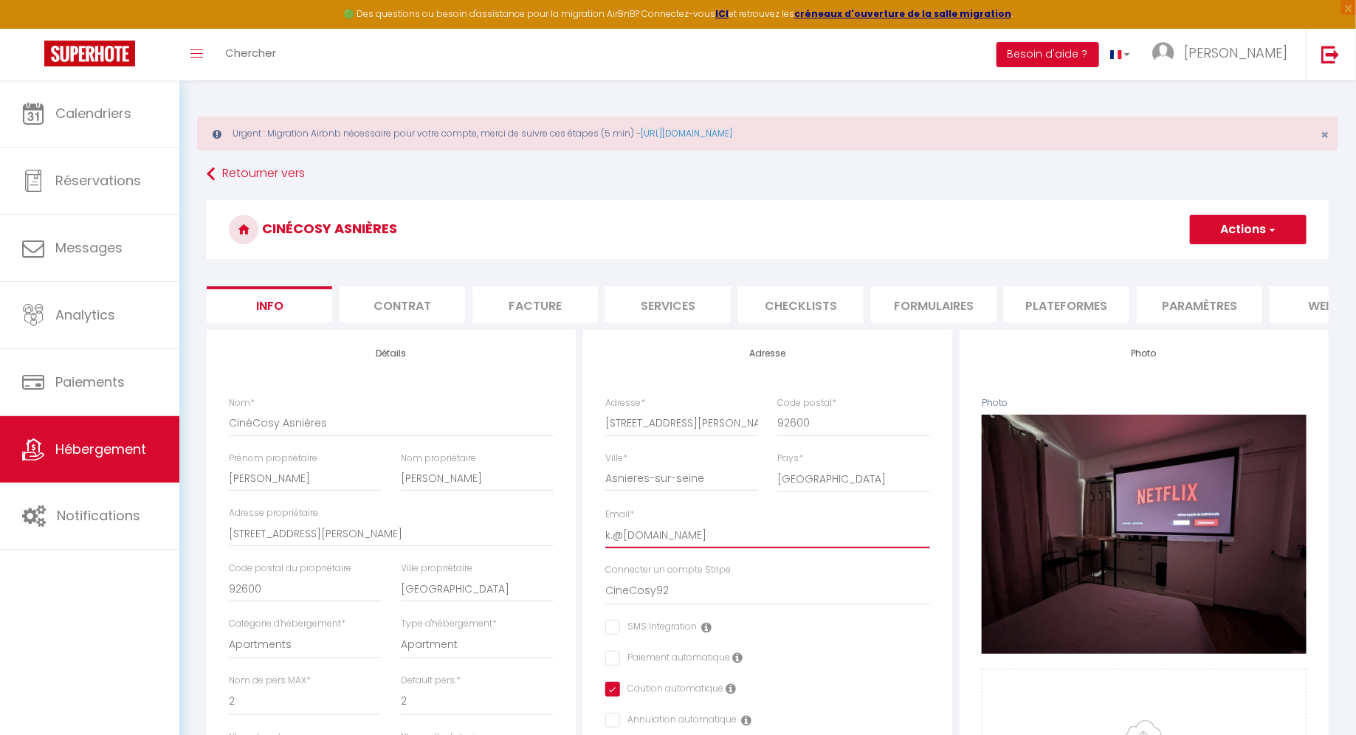
type input "[EMAIL_ADDRESS][DOMAIN_NAME]"
checkbox input "false"
checkbox input "true"
checkbox input "false"
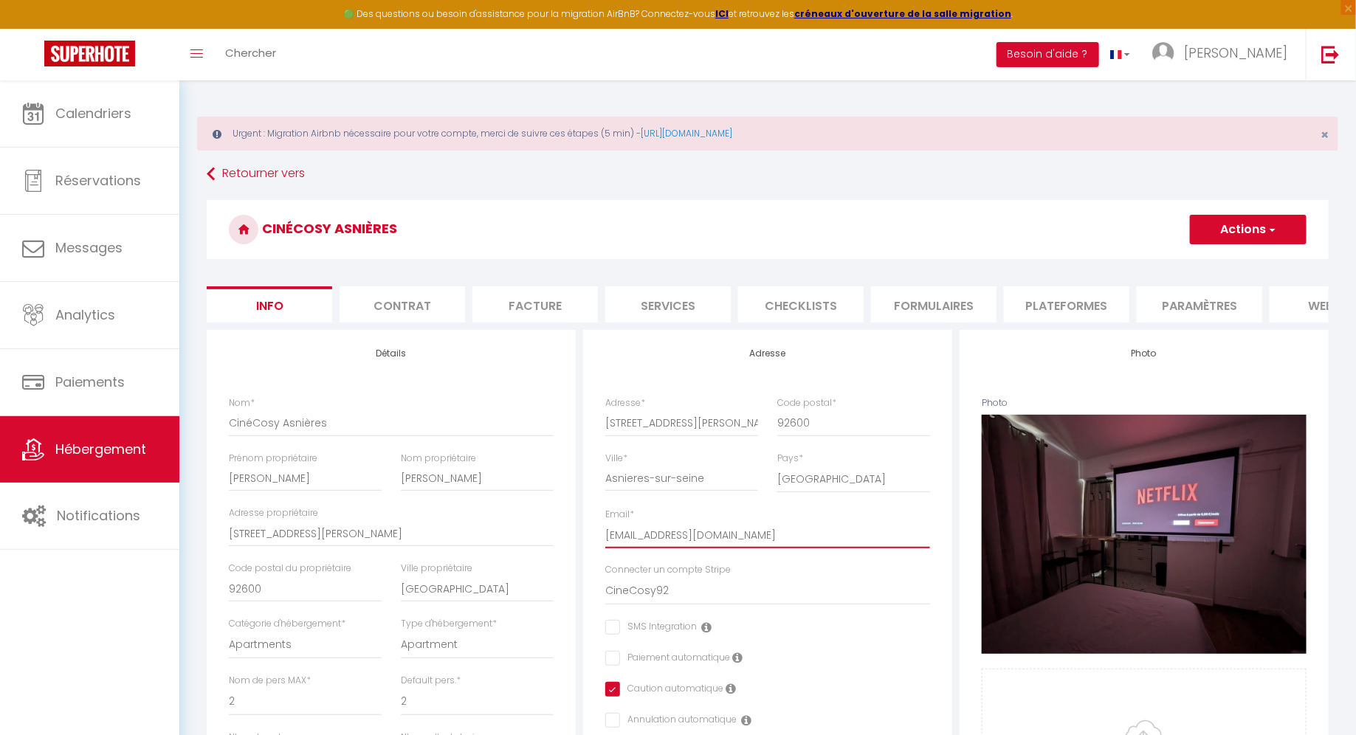
type input "[DOMAIN_NAME][EMAIL_ADDRESS][DOMAIN_NAME]"
checkbox input "false"
checkbox input "true"
checkbox input "false"
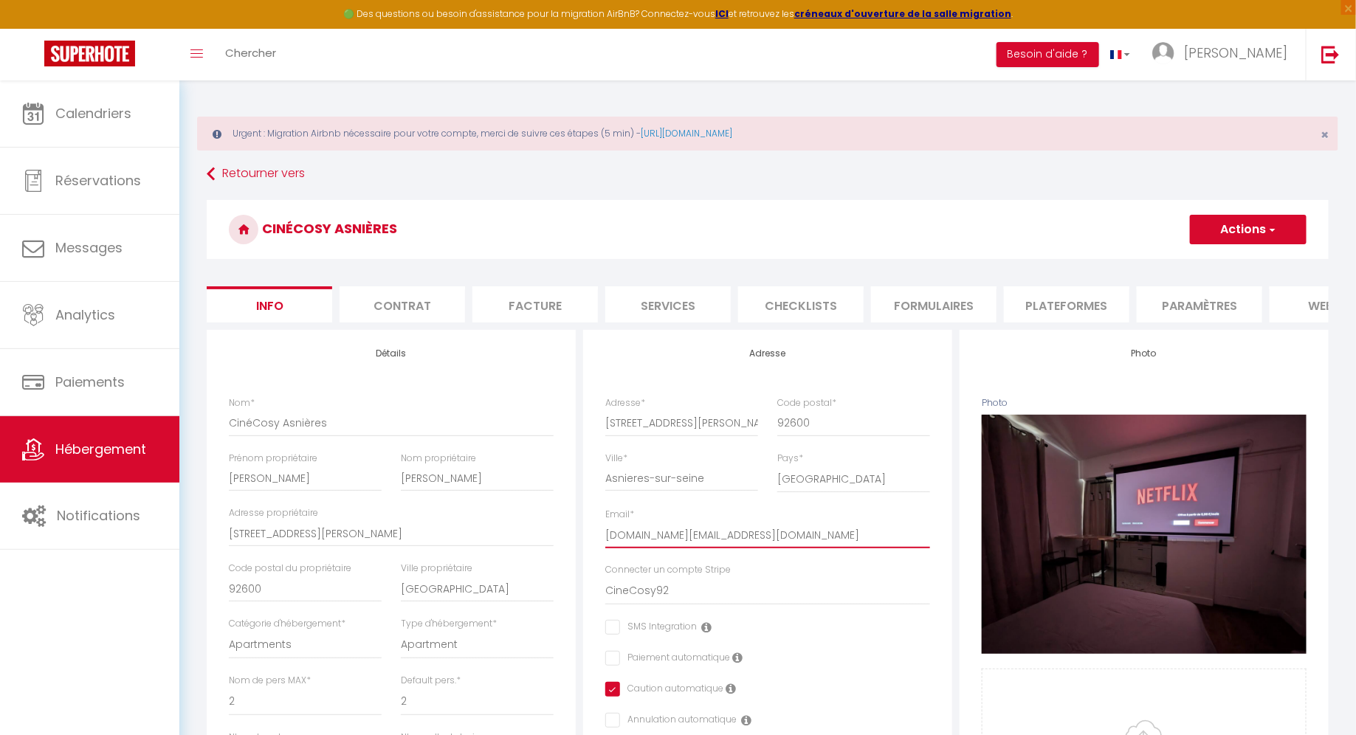
type input "[EMAIL_ADDRESS][DOMAIN_NAME]"
checkbox input "false"
checkbox input "true"
checkbox input "false"
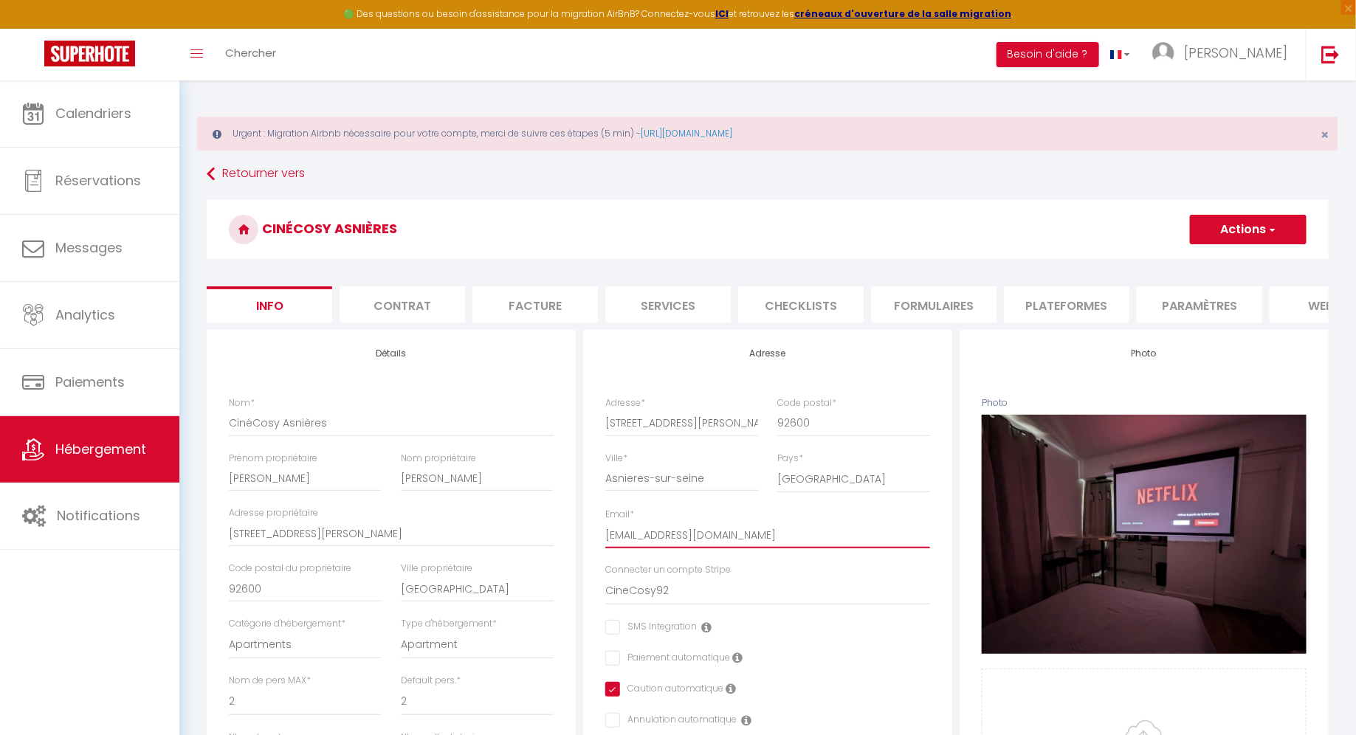
type input "[EMAIL_ADDRESS][DOMAIN_NAME]"
checkbox input "false"
checkbox input "true"
checkbox input "false"
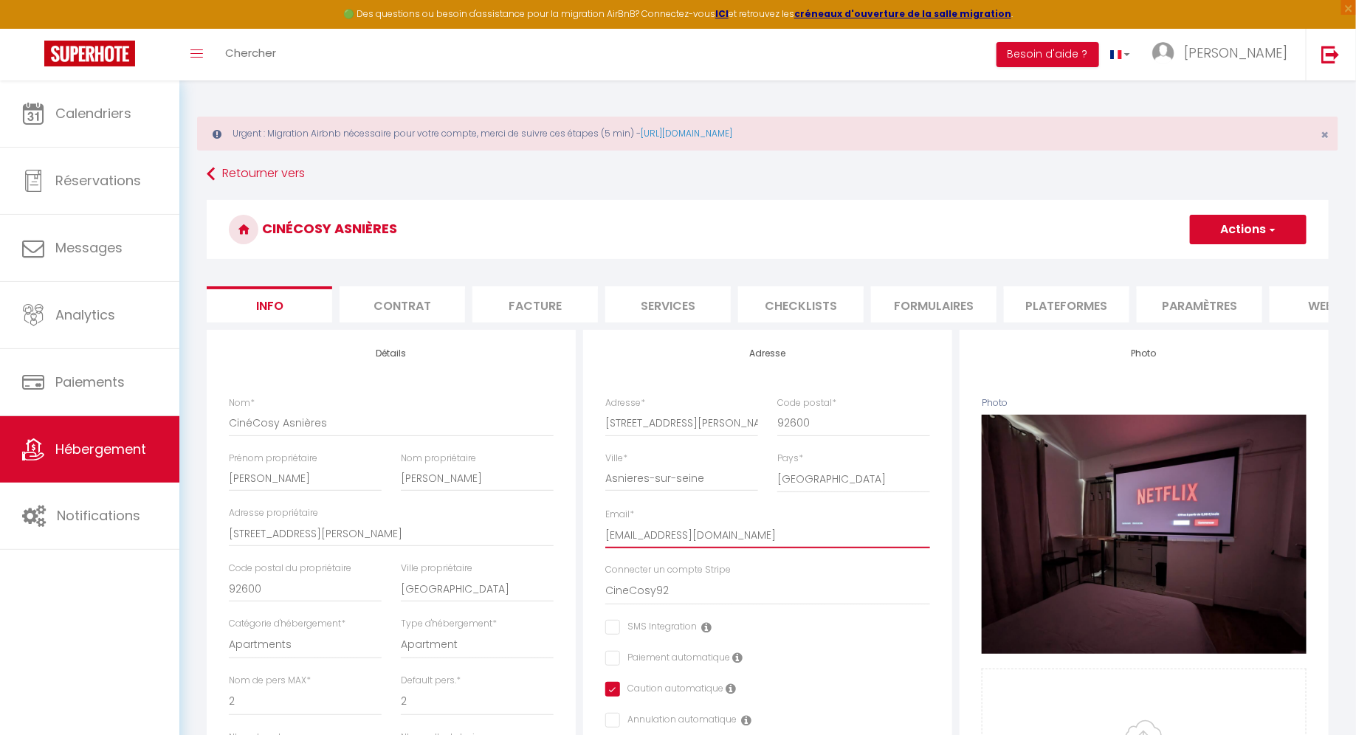
type input "[PERSON_NAME][EMAIL_ADDRESS][DOMAIN_NAME]"
checkbox input "false"
checkbox input "true"
checkbox input "false"
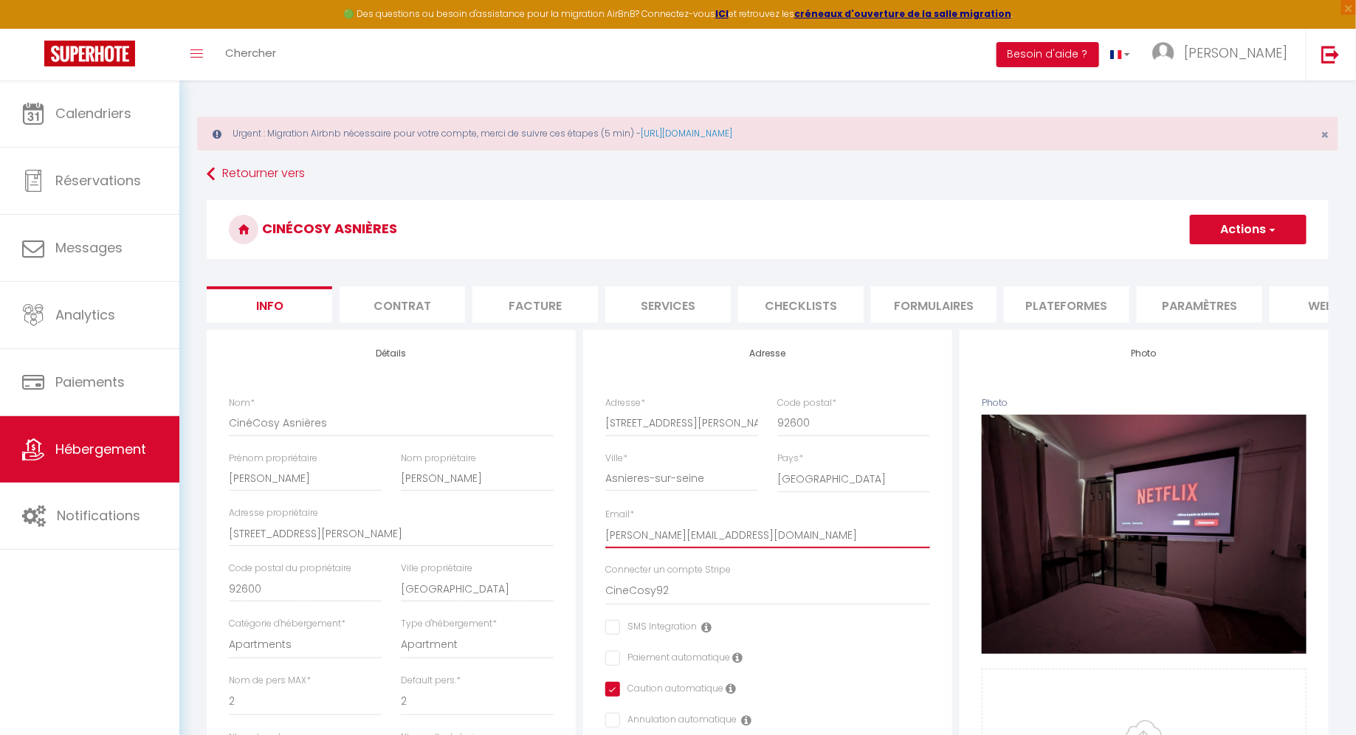
type input "[PERSON_NAME][EMAIL_ADDRESS][DOMAIN_NAME]"
checkbox input "false"
checkbox input "true"
checkbox input "false"
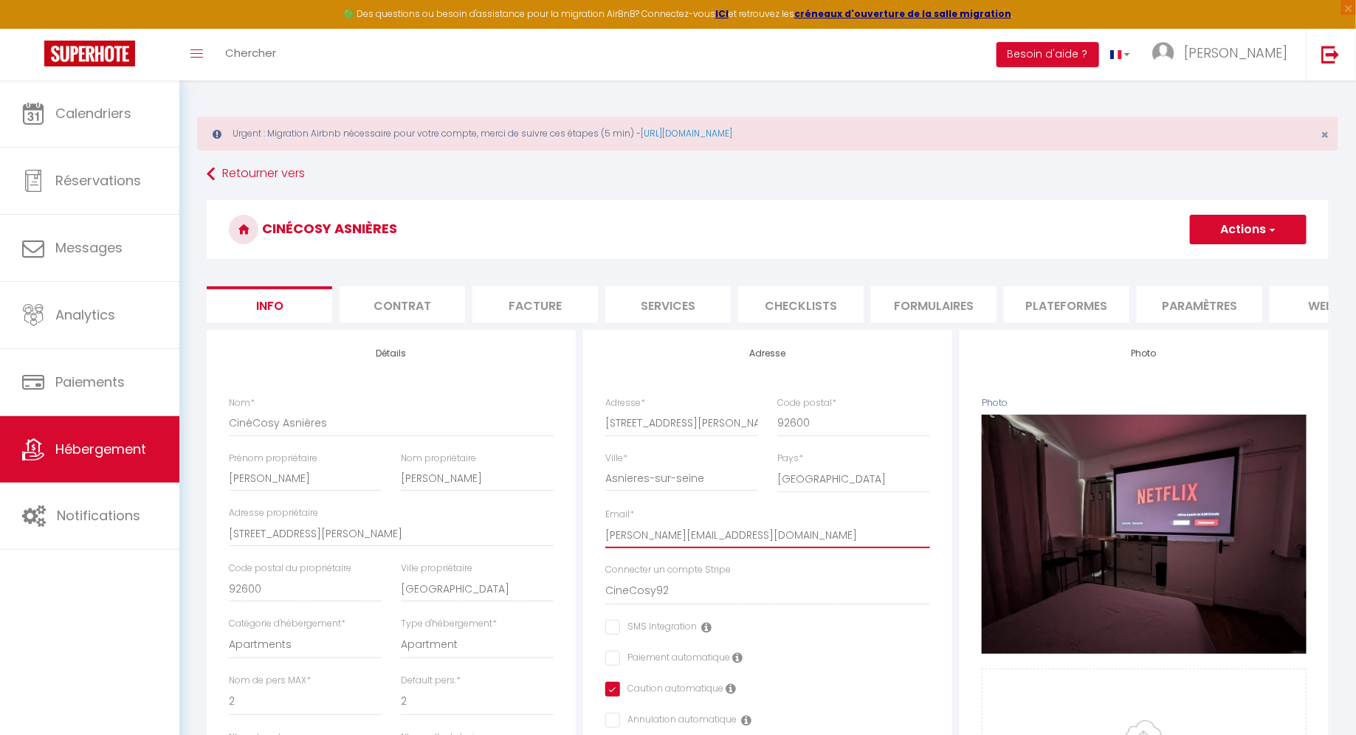
type input "[EMAIL_ADDRESS][DOMAIN_NAME]"
checkbox input "false"
checkbox input "true"
checkbox input "false"
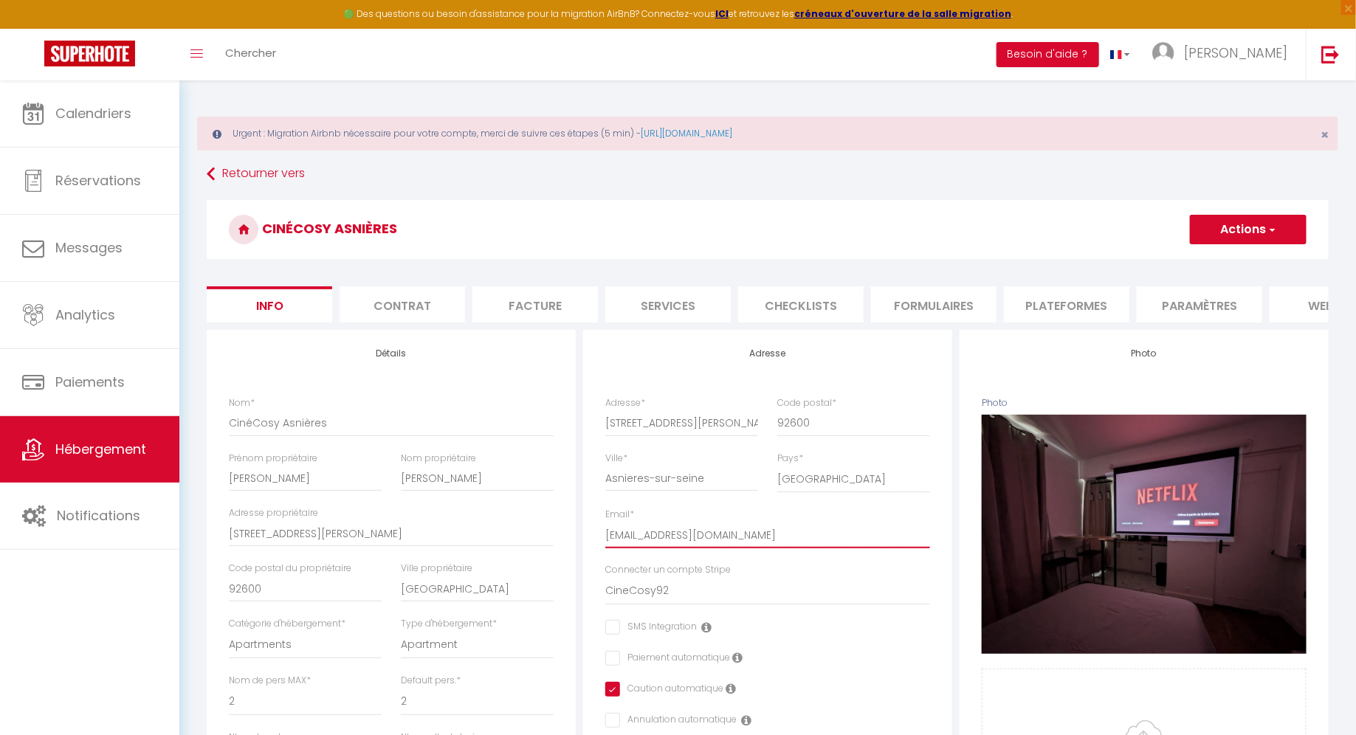
type input "[EMAIL_ADDRESS][DOMAIN_NAME]"
checkbox input "false"
checkbox input "true"
checkbox input "false"
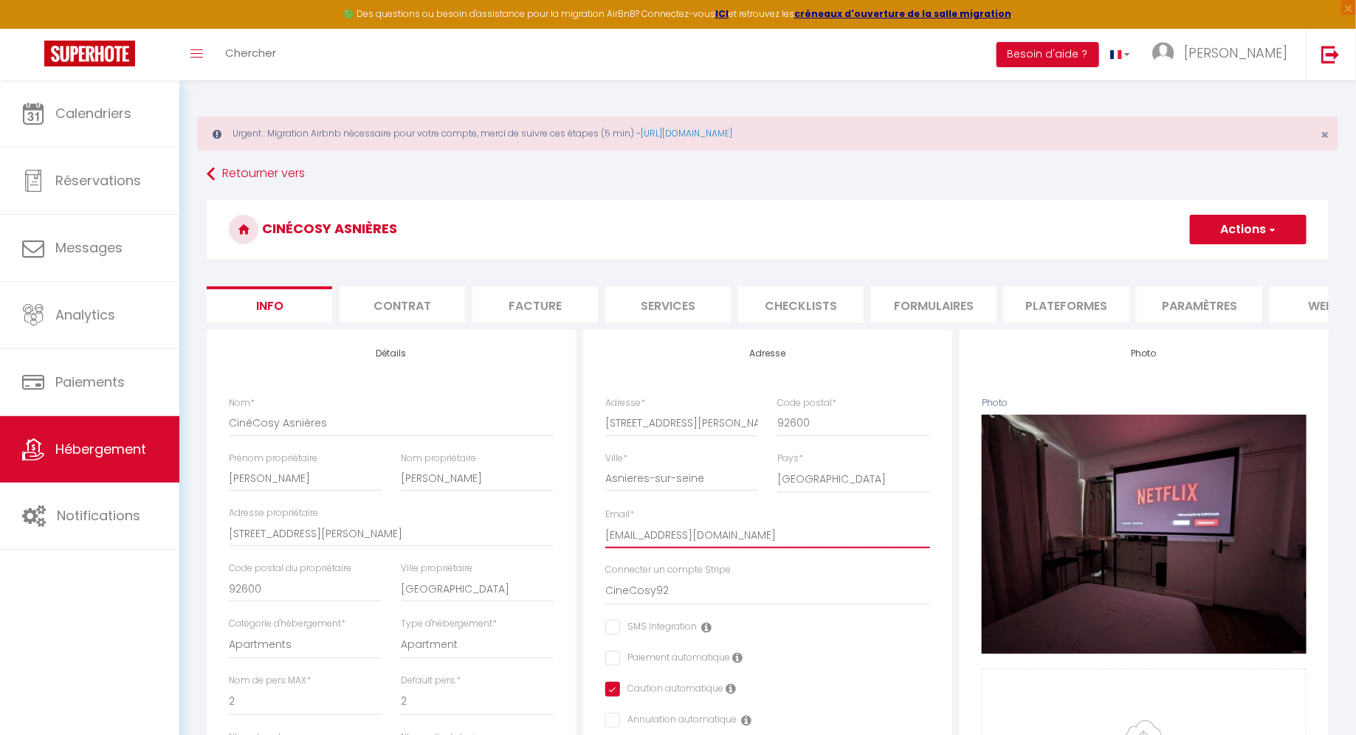
type input "[EMAIL_ADDRESS][DOMAIN_NAME]"
checkbox input "false"
checkbox input "true"
checkbox input "false"
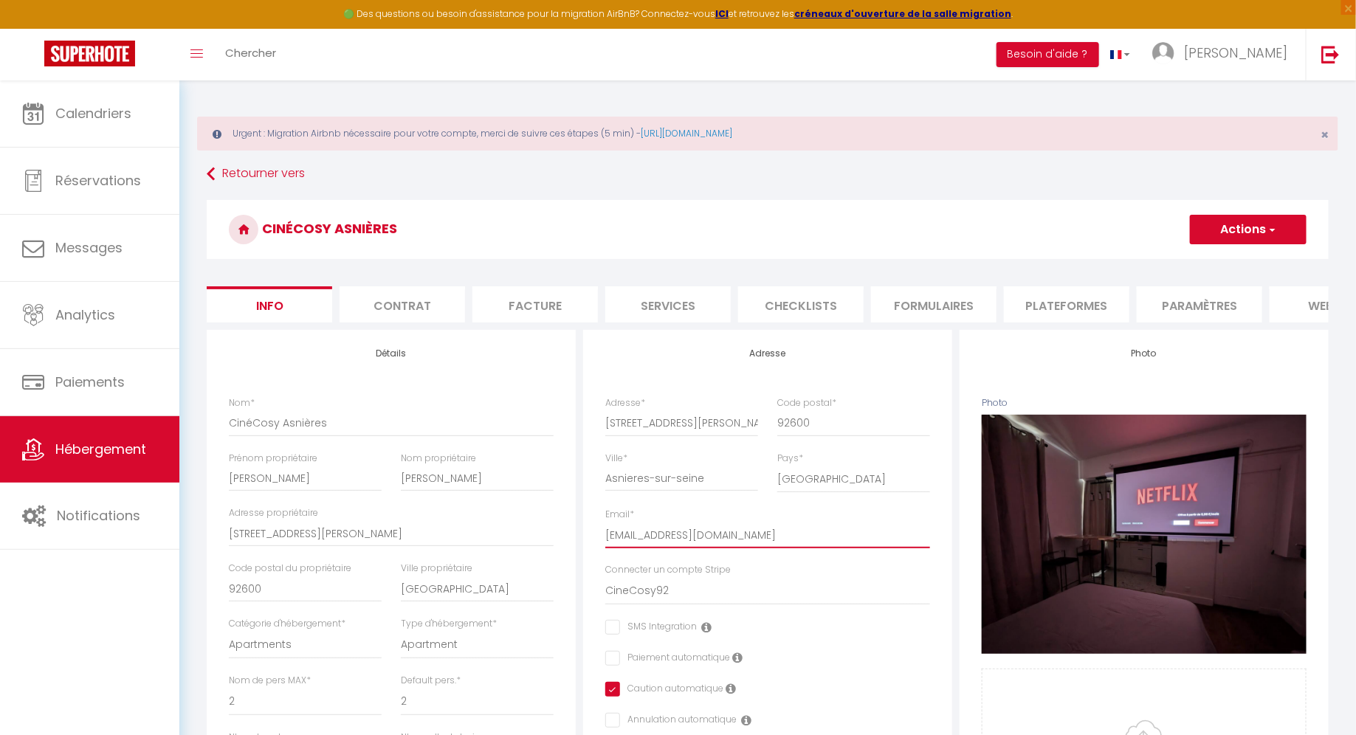
type input "[EMAIL_ADDRESS][DOMAIN_NAME]"
checkbox input "false"
checkbox input "true"
checkbox input "false"
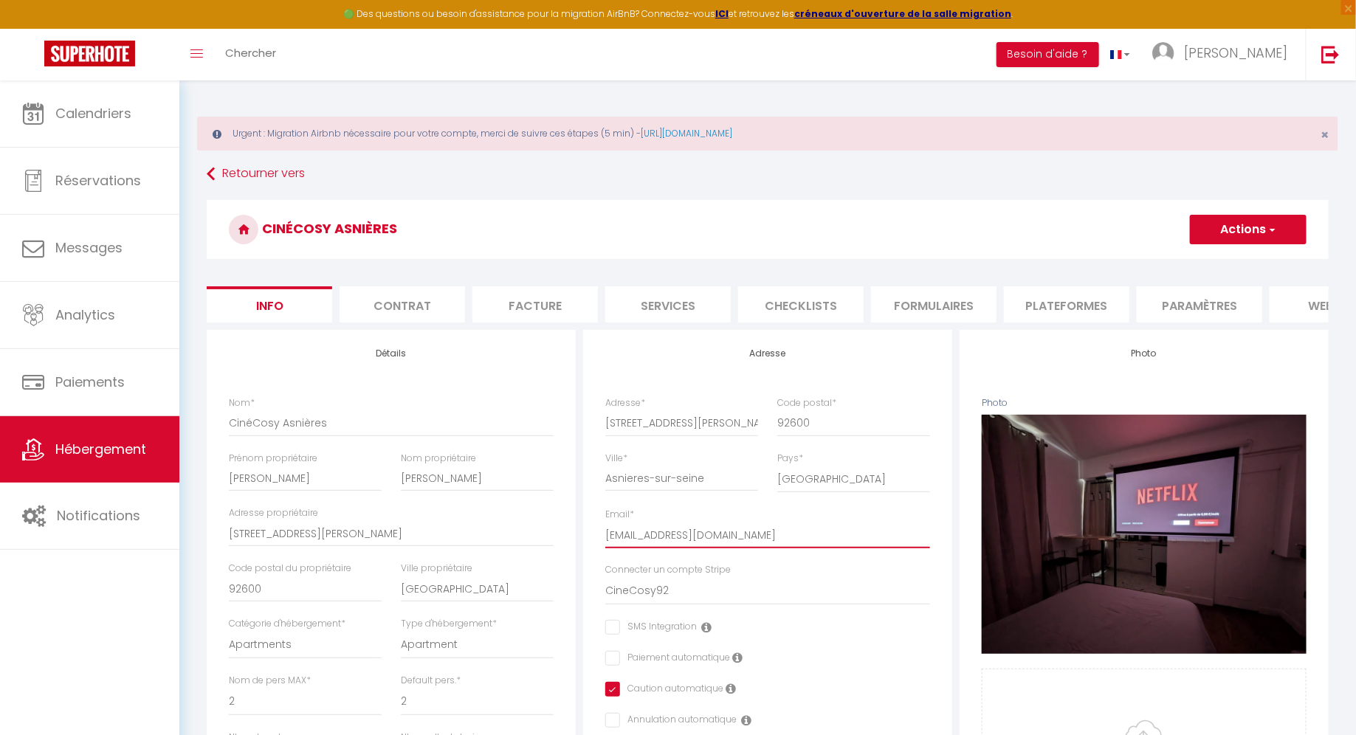
type input "[EMAIL_ADDRESS][DOMAIN_NAME]"
checkbox input "false"
checkbox input "true"
checkbox input "false"
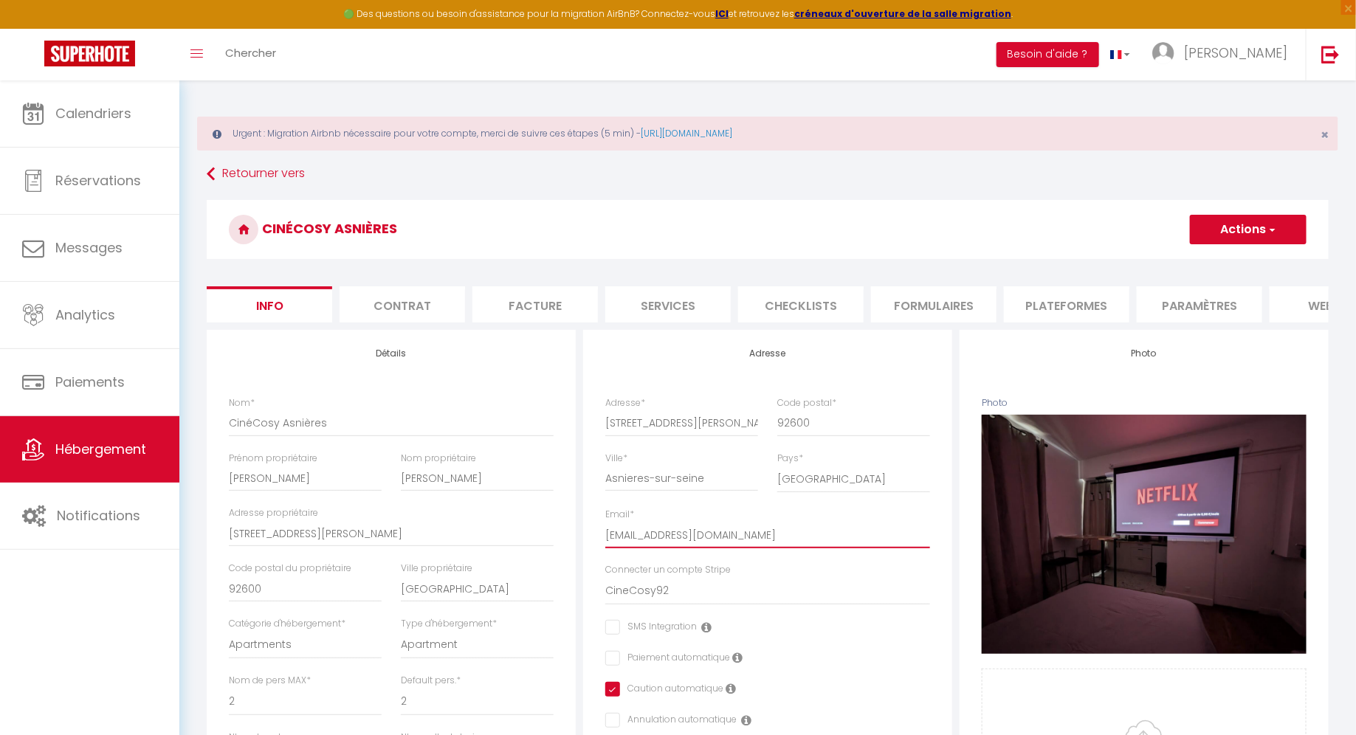
type input "[EMAIL_ADDRESS][DOMAIN_NAME]"
checkbox input "false"
checkbox input "true"
checkbox input "false"
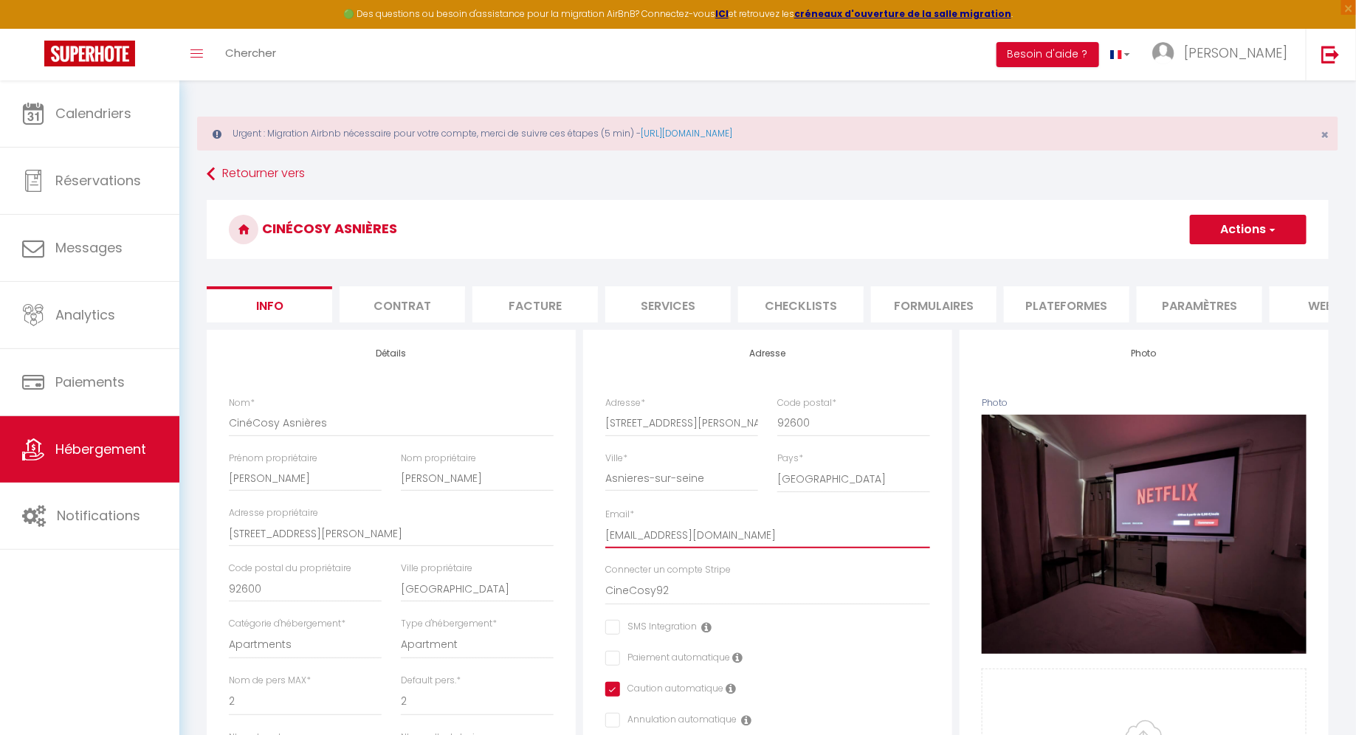
type input "[EMAIL_ADDRESS][DOMAIN_NAME]"
checkbox input "false"
checkbox input "true"
checkbox input "false"
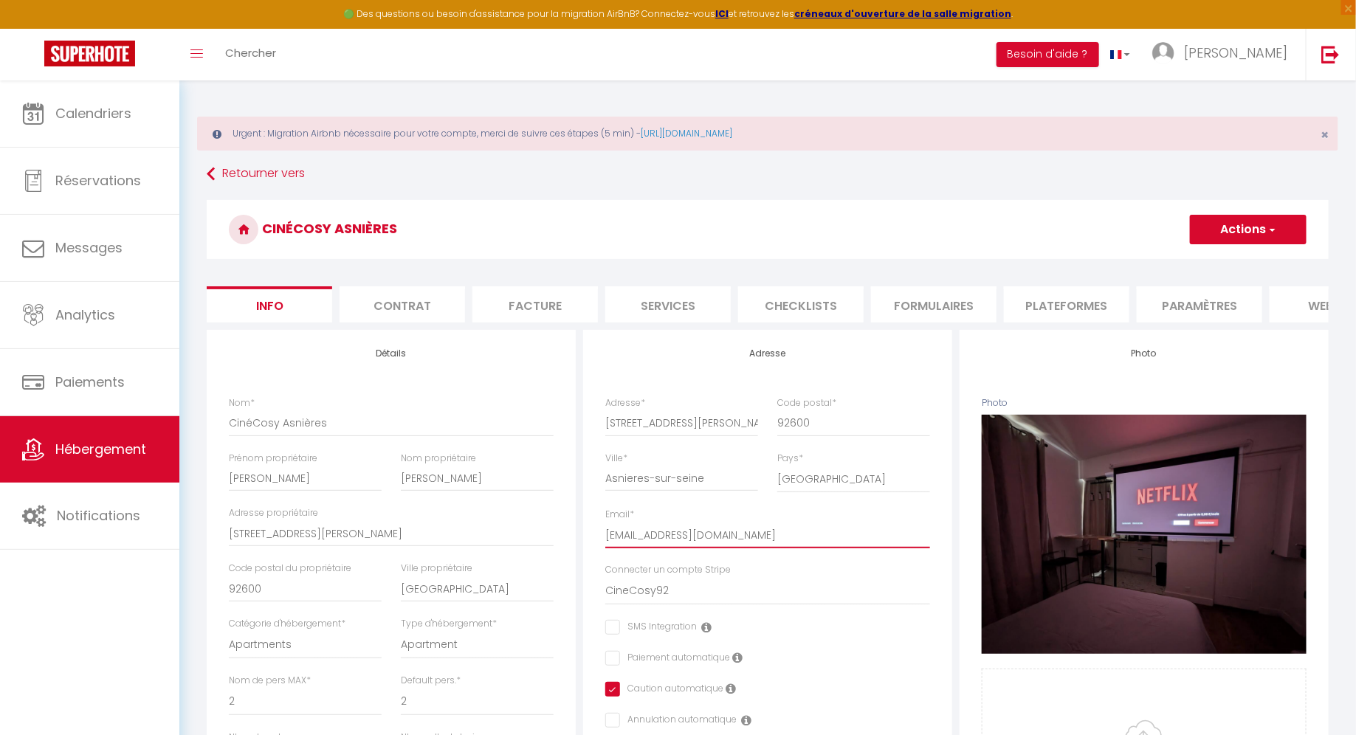
type input "[EMAIL_ADDRESS][DOMAIN_NAME]"
checkbox input "false"
checkbox input "true"
checkbox input "false"
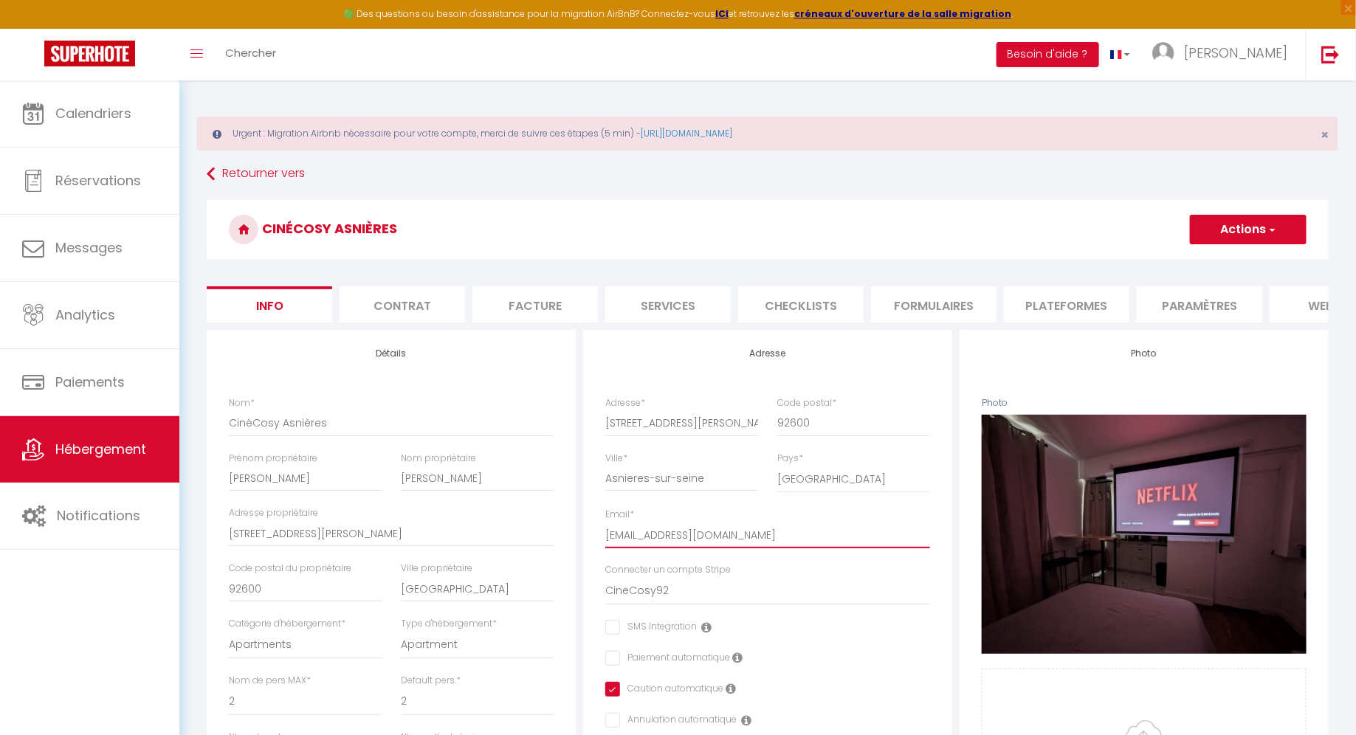
type input "k.conciergerie78@@[DOMAIN_NAME]"
checkbox input "false"
checkbox input "true"
checkbox input "false"
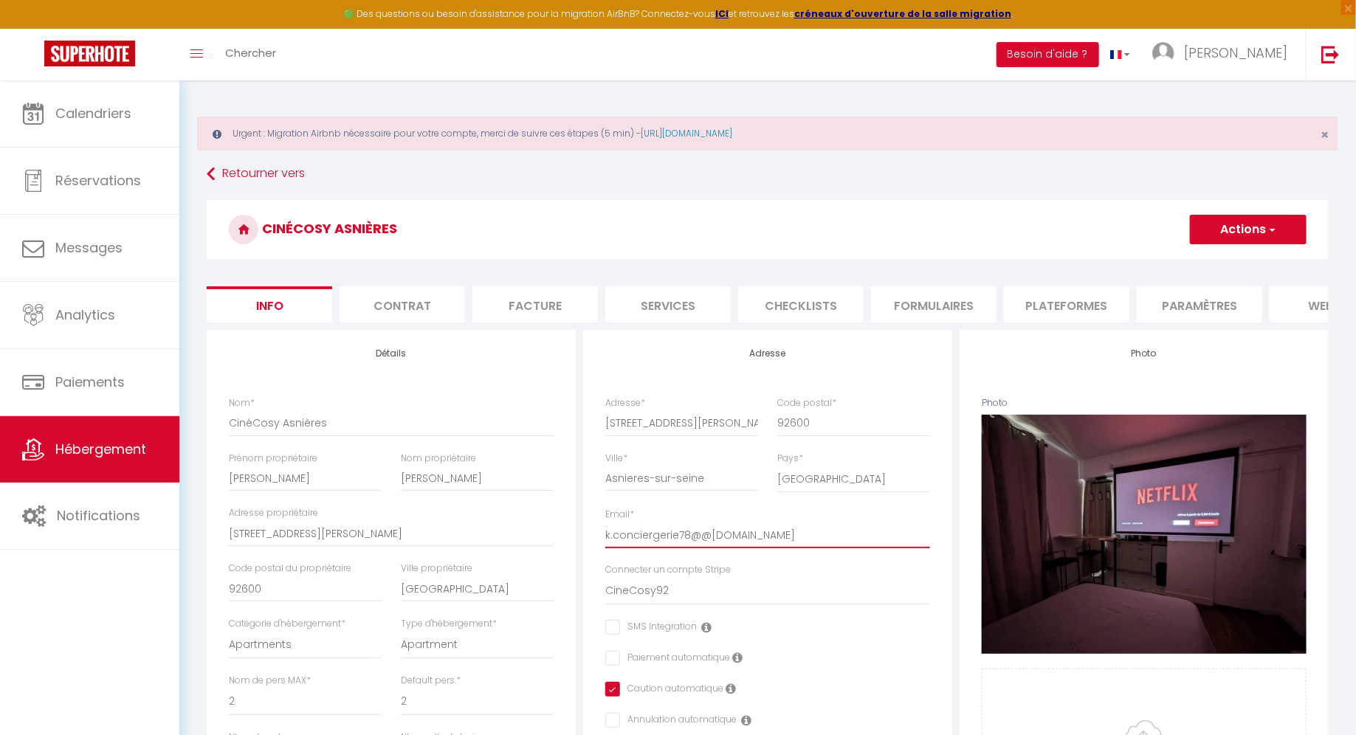
type input "k.conciergerie78@@[DOMAIN_NAME]"
click at [1246, 246] on h3 "CinéCosy Asnières" at bounding box center [768, 229] width 1122 height 59
click at [1248, 235] on button "Actions" at bounding box center [1248, 230] width 117 height 30
click at [1201, 267] on input "Enregistrer" at bounding box center [1190, 262] width 55 height 15
checkbox input "false"
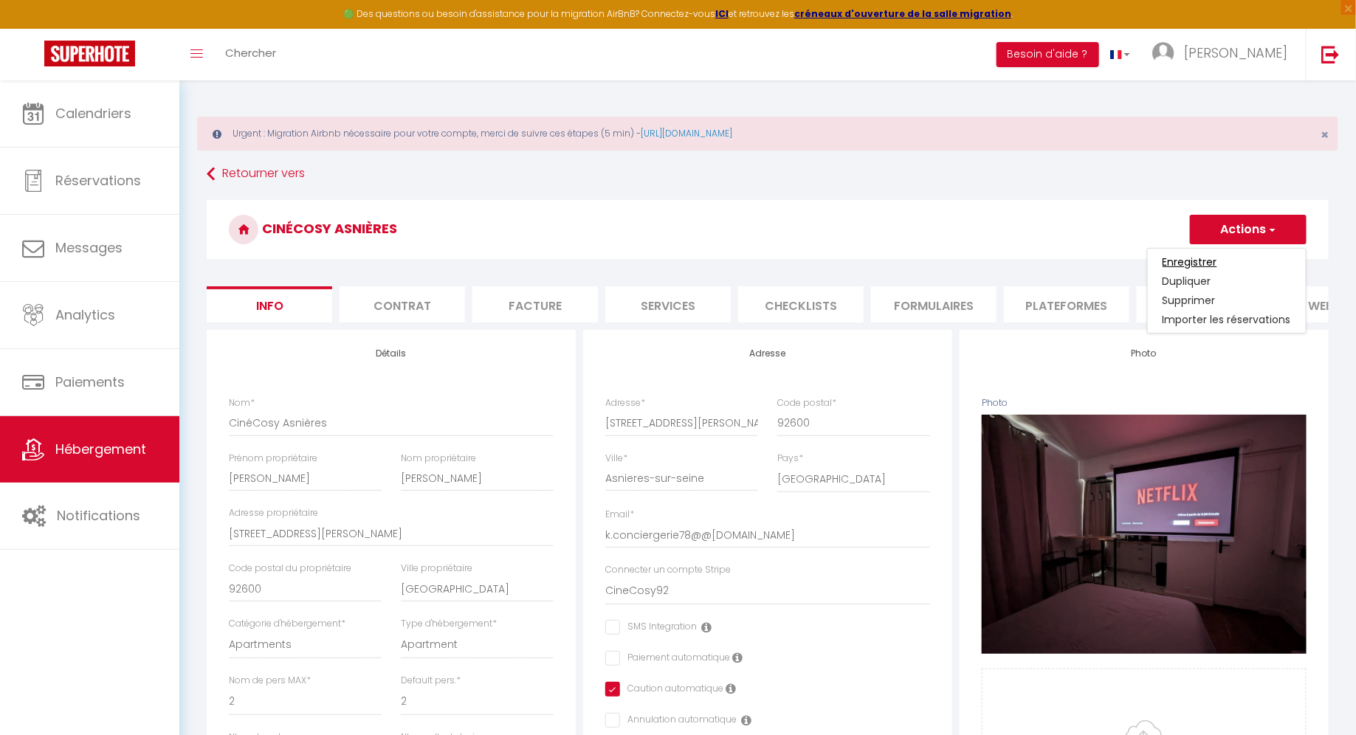
checkbox input "false"
checkbox input "true"
checkbox input "false"
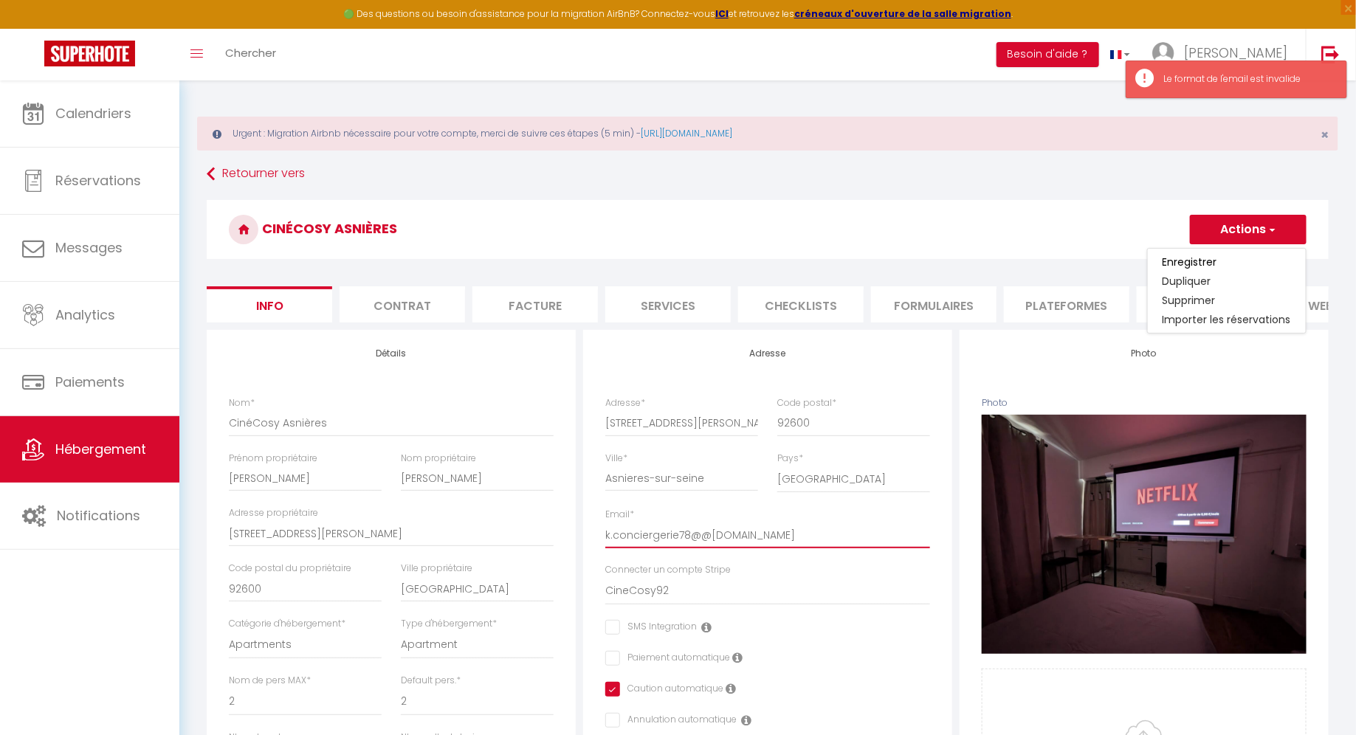
click at [702, 537] on input "k.conciergerie78@@[DOMAIN_NAME]" at bounding box center [767, 535] width 325 height 27
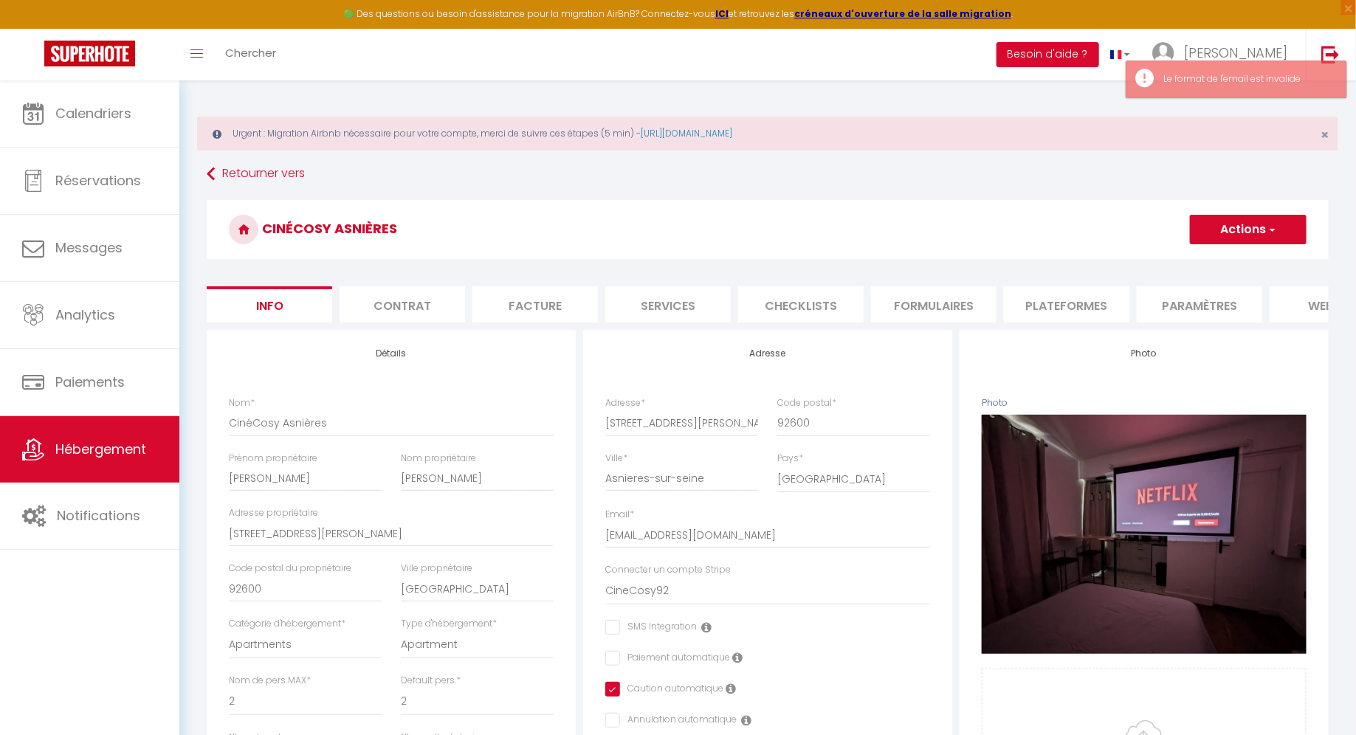
click at [1247, 227] on button "Actions" at bounding box center [1248, 230] width 117 height 30
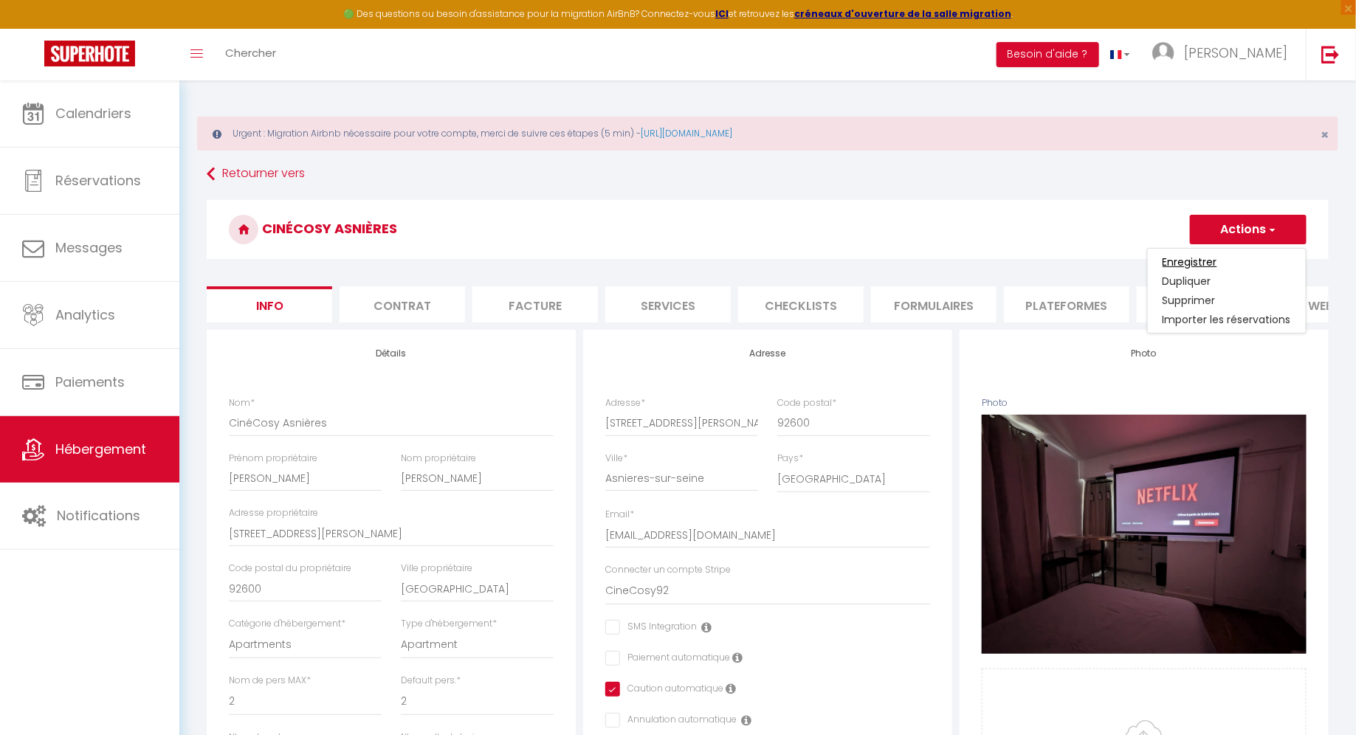
click at [1202, 258] on input "Enregistrer" at bounding box center [1190, 262] width 55 height 15
